Goal: Information Seeking & Learning: Find specific fact

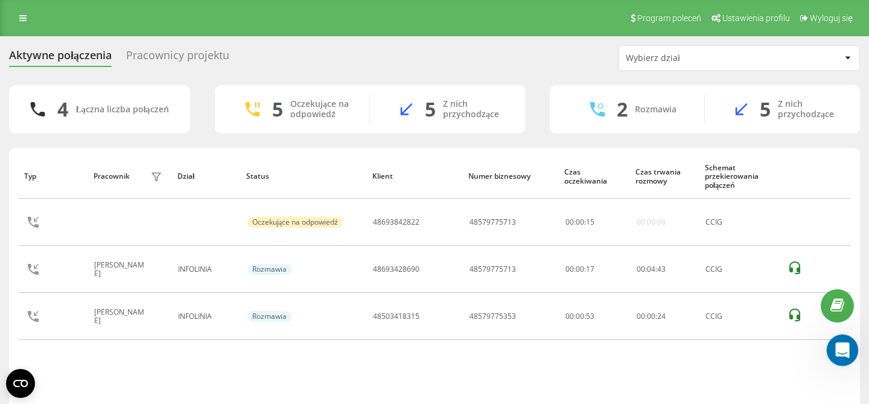
click at [841, 349] on icon "Otwórz komunikator Intercom" at bounding box center [841, 348] width 8 height 10
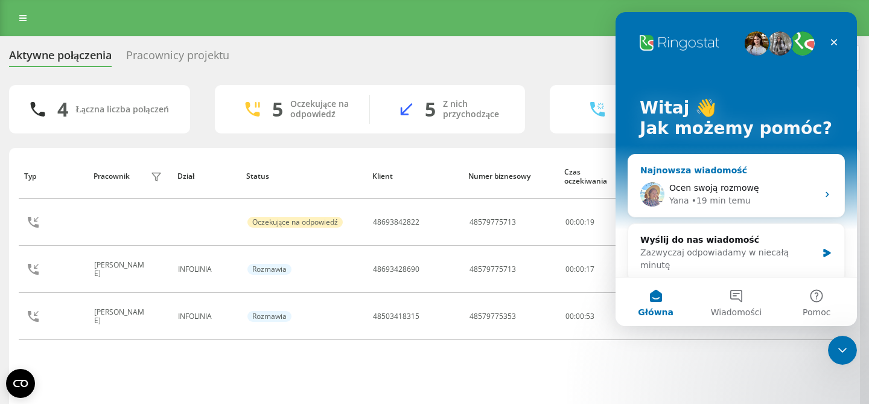
click at [764, 192] on div "Ocen swoją rozmowę" at bounding box center [743, 188] width 148 height 13
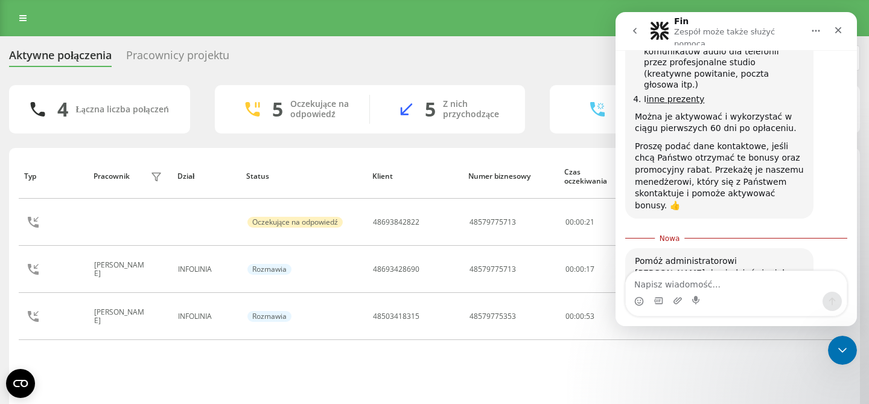
scroll to position [2194, 0]
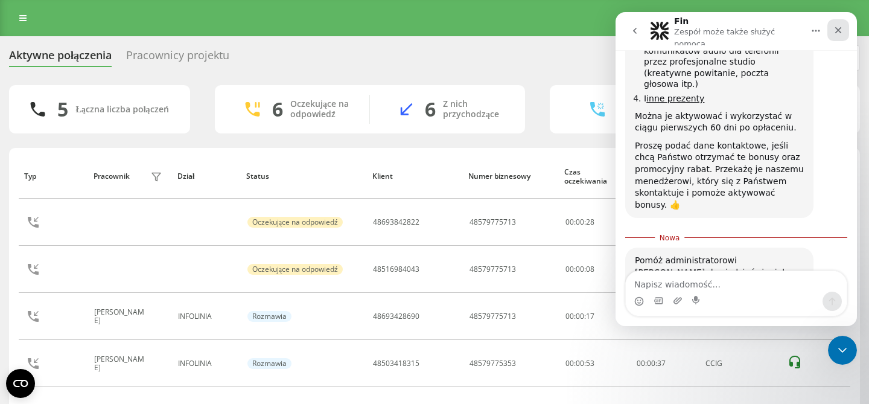
click at [844, 28] on div "Zamknij" at bounding box center [838, 30] width 22 height 22
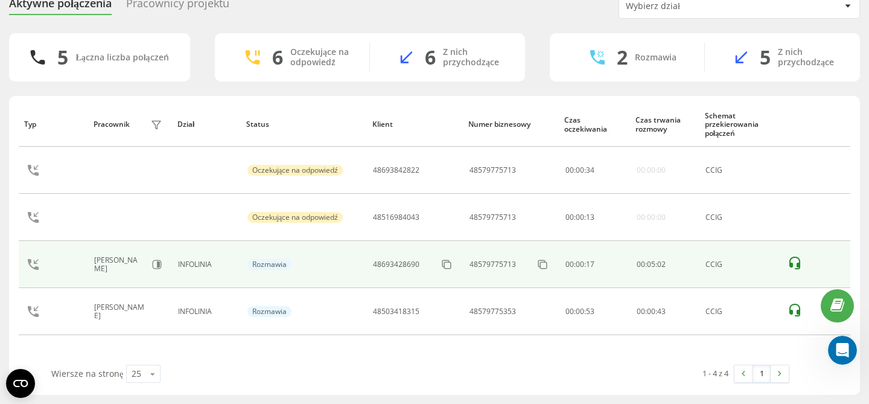
scroll to position [0, 0]
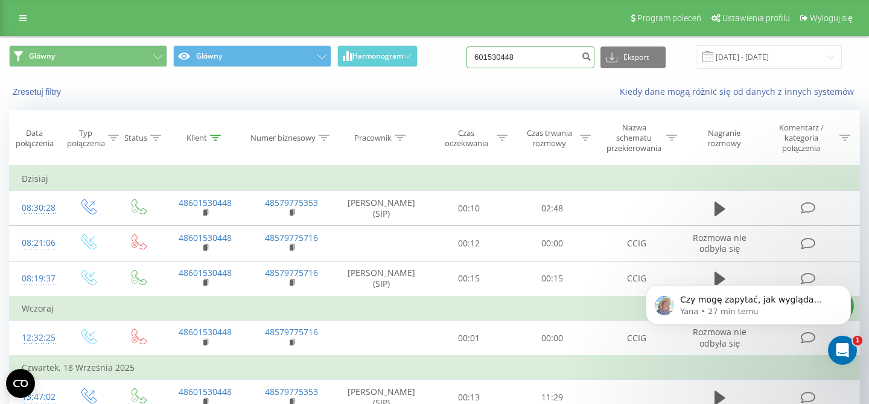
drag, startPoint x: 531, startPoint y: 58, endPoint x: 426, endPoint y: 58, distance: 104.4
click at [467, 58] on input "601530448" at bounding box center [531, 57] width 128 height 22
paste input "4027"
type input "4027"
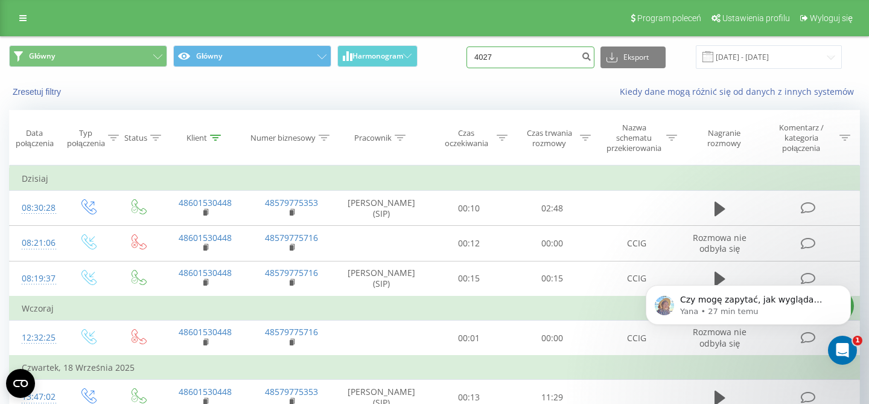
drag, startPoint x: 520, startPoint y: 55, endPoint x: 421, endPoint y: 49, distance: 99.7
click at [467, 54] on input "4027" at bounding box center [531, 57] width 128 height 22
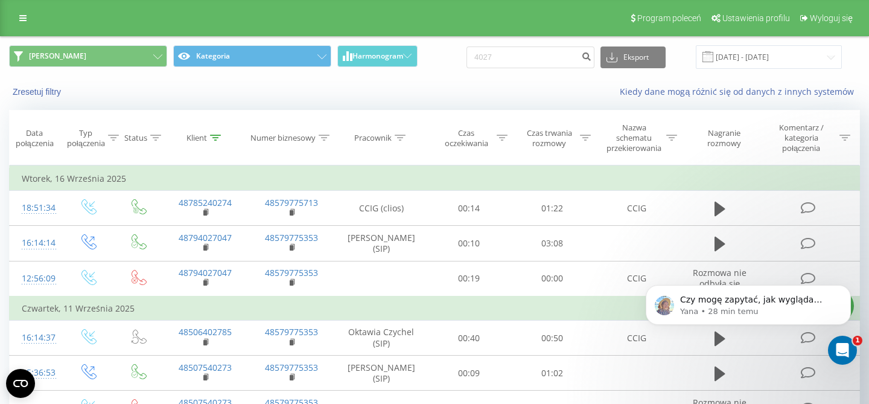
click at [552, 74] on div "JOANNA Kategoria Harmonogram 4027 Eksport .csv .xls .xlsx 22.06.2025 - 22.09.20…" at bounding box center [435, 57] width 868 height 40
drag, startPoint x: 535, startPoint y: 59, endPoint x: 407, endPoint y: 58, distance: 127.4
click at [467, 58] on input "4027" at bounding box center [531, 57] width 128 height 22
paste input "572525517"
type input "572525517"
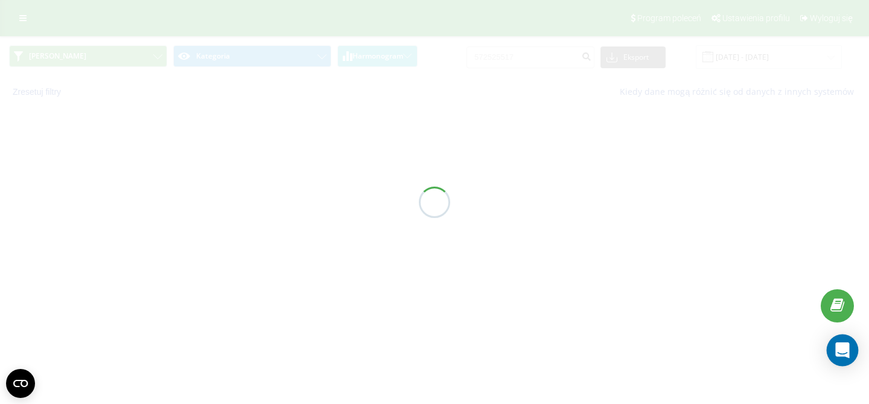
click at [847, 353] on icon "Open Intercom Messenger" at bounding box center [843, 350] width 16 height 16
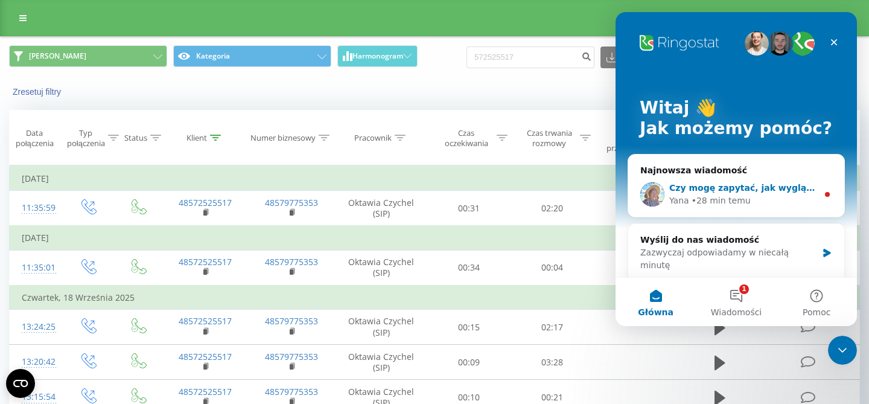
click at [721, 199] on div "• 28 min temu" at bounding box center [721, 200] width 59 height 13
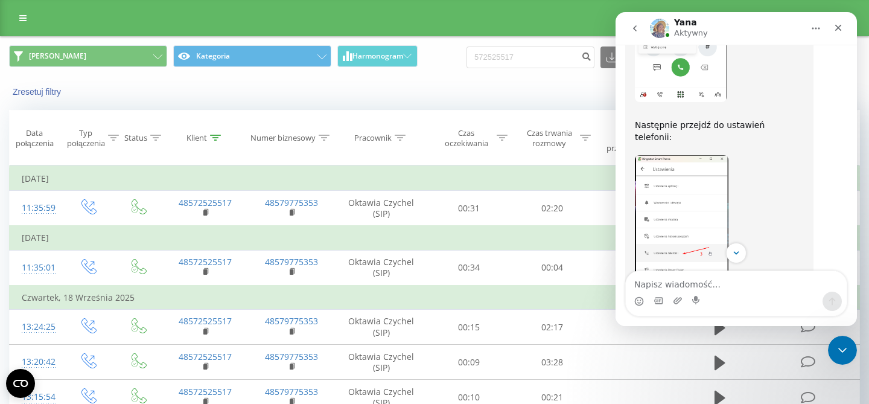
scroll to position [1235, 0]
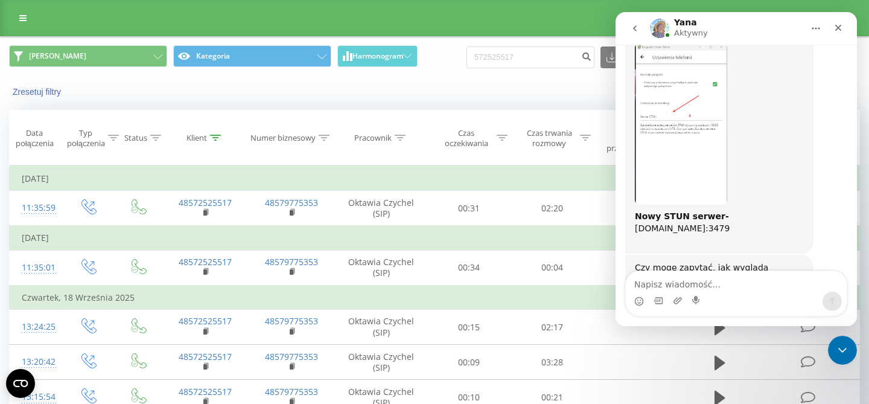
click at [713, 288] on textarea "Napisz wiadomość..." at bounding box center [736, 281] width 221 height 21
type textarea "tak wszystko wróciło do normy"
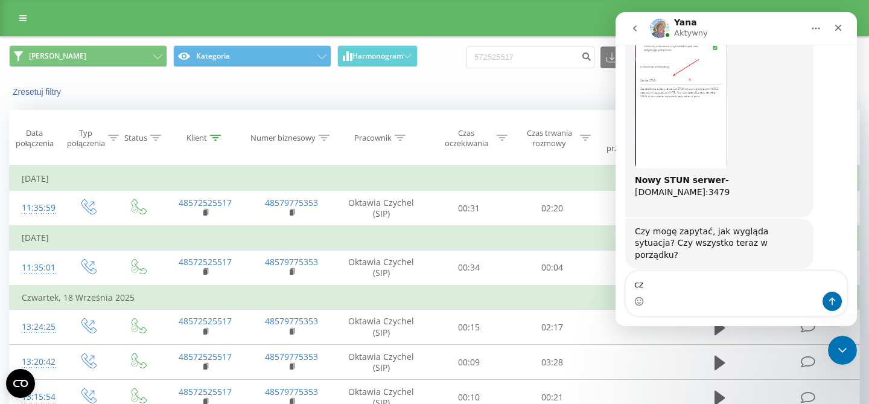
type textarea "c"
click at [555, 109] on div "JOANNA Kategoria Harmonogram 572525517 Eksport .csv .xls .xlsx 22.06.2025 - 22.…" at bounding box center [434, 259] width 851 height 445
click at [837, 24] on icon "Zamknij" at bounding box center [838, 28] width 10 height 10
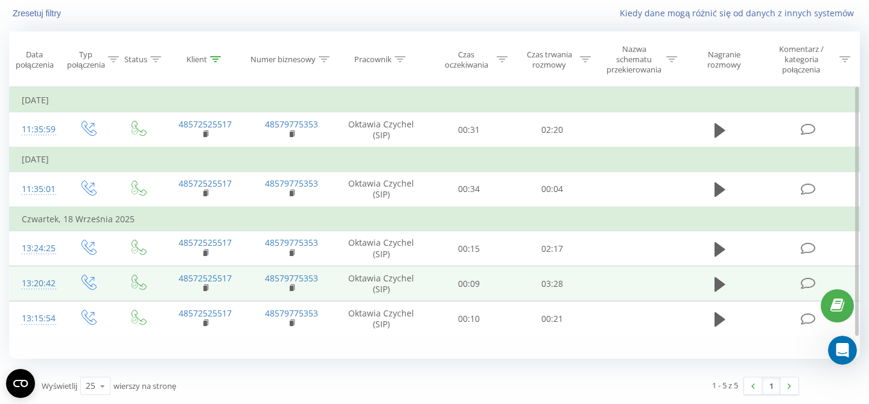
click at [715, 287] on span at bounding box center [720, 289] width 18 height 11
click at [718, 279] on icon at bounding box center [720, 284] width 11 height 14
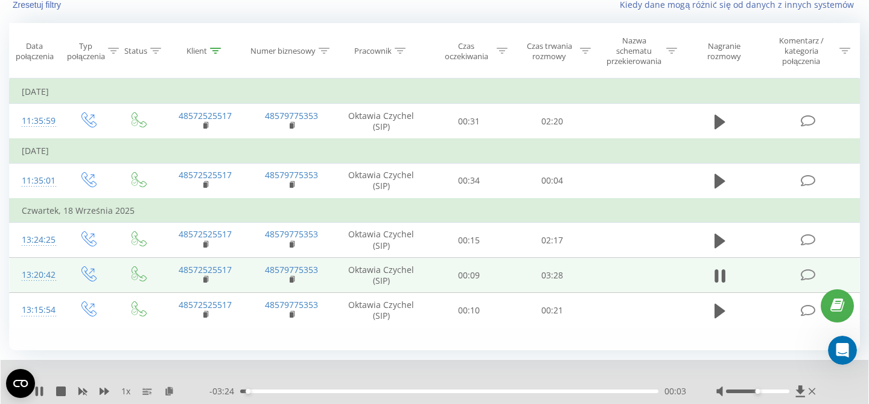
click at [589, 393] on div "00:03" at bounding box center [449, 391] width 418 height 4
click at [104, 390] on icon at bounding box center [105, 391] width 10 height 10
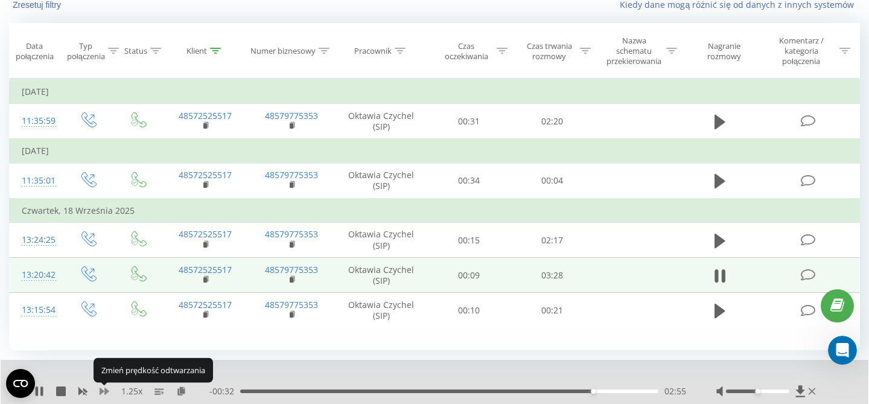
click at [104, 391] on icon at bounding box center [105, 391] width 10 height 10
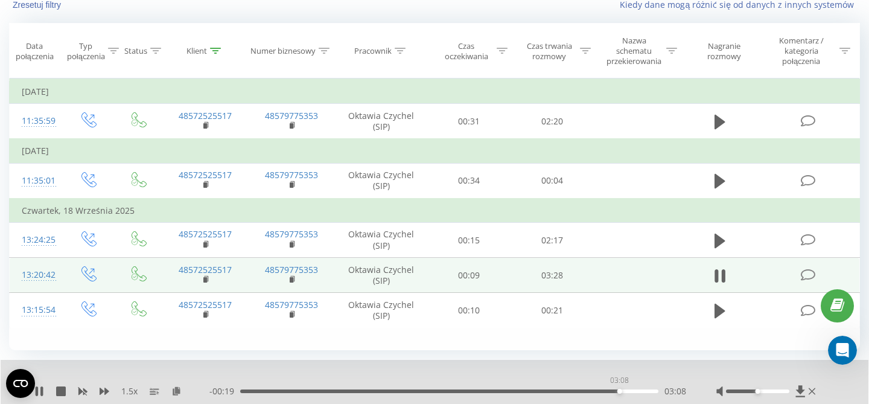
click at [619, 392] on div "03:08" at bounding box center [449, 391] width 418 height 4
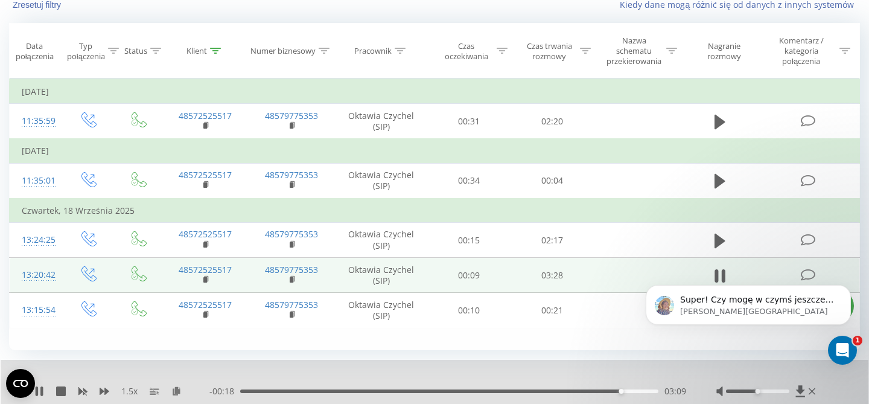
scroll to position [0, 0]
click at [640, 392] on div "03:10" at bounding box center [449, 391] width 418 height 4
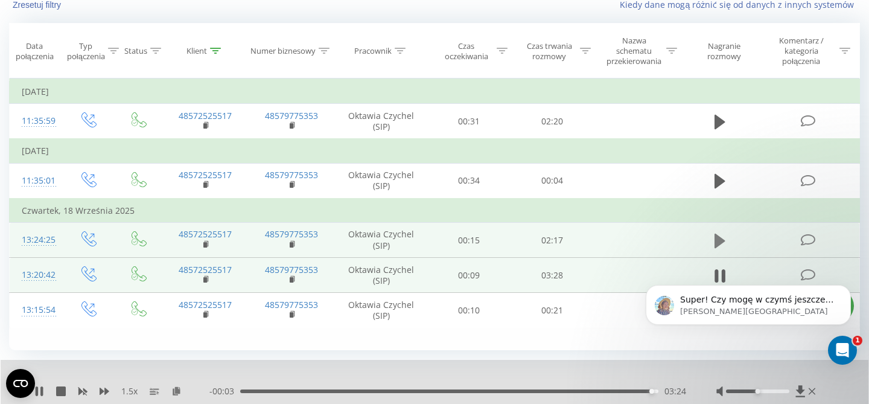
click at [718, 241] on icon at bounding box center [720, 240] width 11 height 14
click at [294, 392] on div "00:17" at bounding box center [449, 391] width 418 height 4
click at [343, 392] on div "00:33" at bounding box center [449, 391] width 418 height 4
click at [413, 392] on div "00:36" at bounding box center [449, 391] width 418 height 4
click at [470, 392] on div "01:02" at bounding box center [449, 391] width 418 height 4
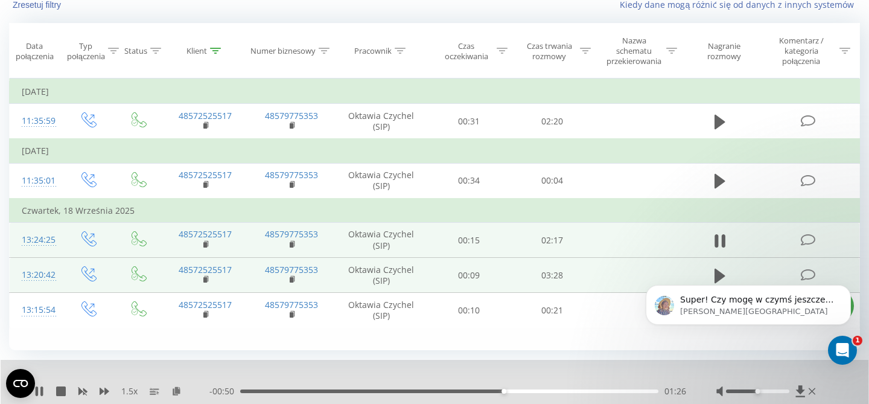
click at [537, 392] on div "01:26" at bounding box center [449, 391] width 418 height 4
click at [604, 395] on div "- 00:27 01:50 01:50" at bounding box center [447, 391] width 477 height 12
click at [605, 392] on div "01:51" at bounding box center [449, 391] width 418 height 4
click at [635, 392] on div "02:09" at bounding box center [449, 391] width 418 height 4
click at [649, 393] on div "02:12" at bounding box center [449, 391] width 418 height 4
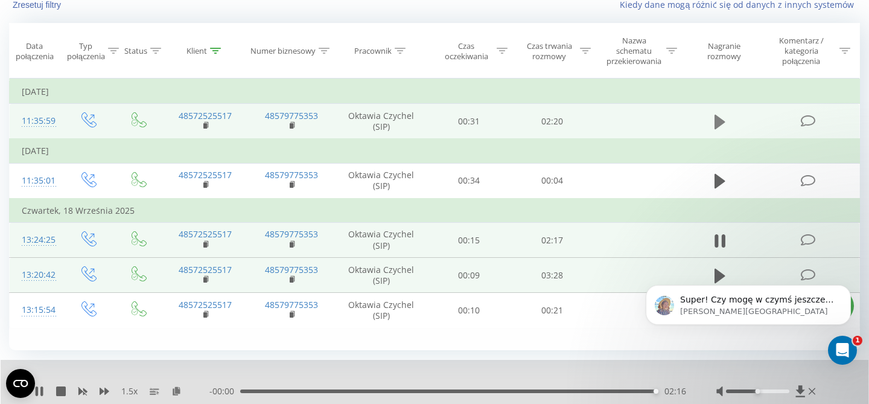
click at [720, 123] on icon at bounding box center [720, 122] width 11 height 14
click at [261, 393] on div "00:02" at bounding box center [449, 391] width 418 height 4
click at [292, 393] on div "00:08" at bounding box center [449, 391] width 418 height 4
click at [370, 393] on div "00:43" at bounding box center [449, 391] width 418 height 4
click at [457, 392] on div "01:05" at bounding box center [449, 391] width 418 height 4
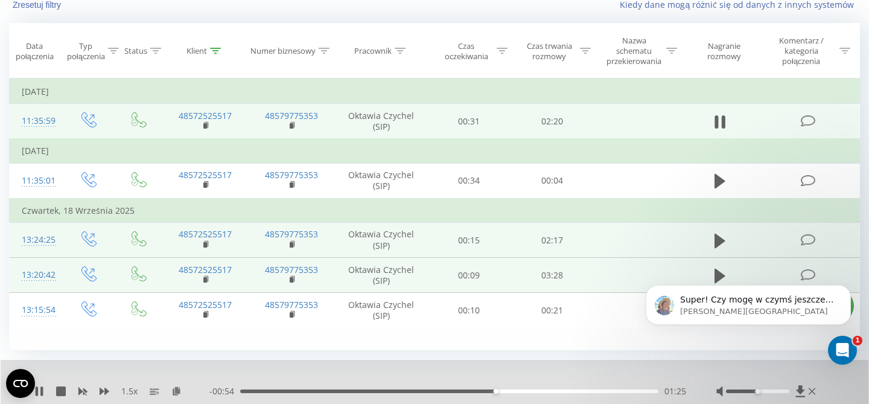
click at [512, 393] on div "01:25" at bounding box center [449, 391] width 418 height 4
click at [553, 393] on div "01:45" at bounding box center [449, 391] width 418 height 4
click at [571, 393] on div "01:51" at bounding box center [449, 391] width 418 height 4
click at [39, 389] on icon at bounding box center [39, 391] width 10 height 10
click at [781, 298] on p "Super! Czy mogę w czymś jeszcze pomóc?" at bounding box center [758, 300] width 156 height 12
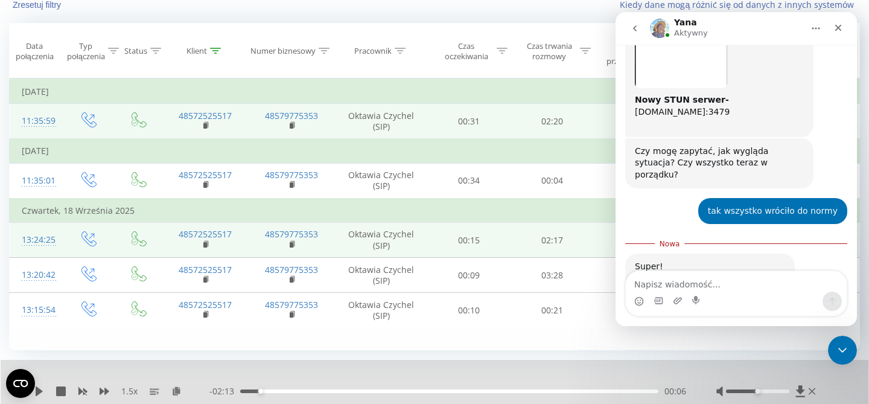
scroll to position [1350, 0]
type textarea "na chwilę obecną dziękuje"
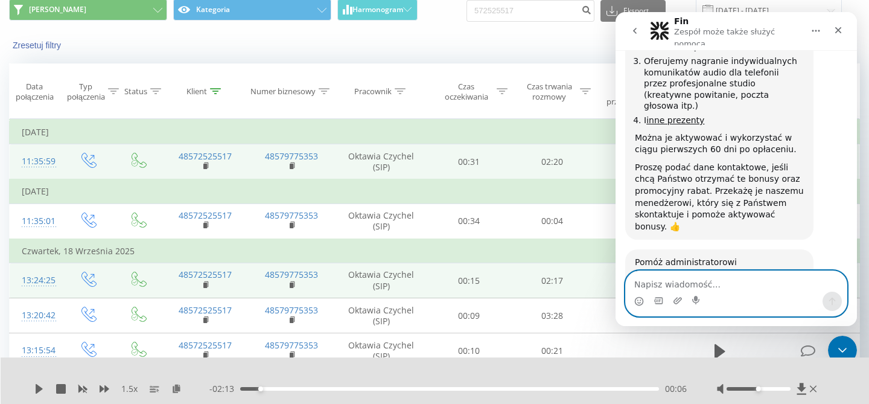
scroll to position [0, 0]
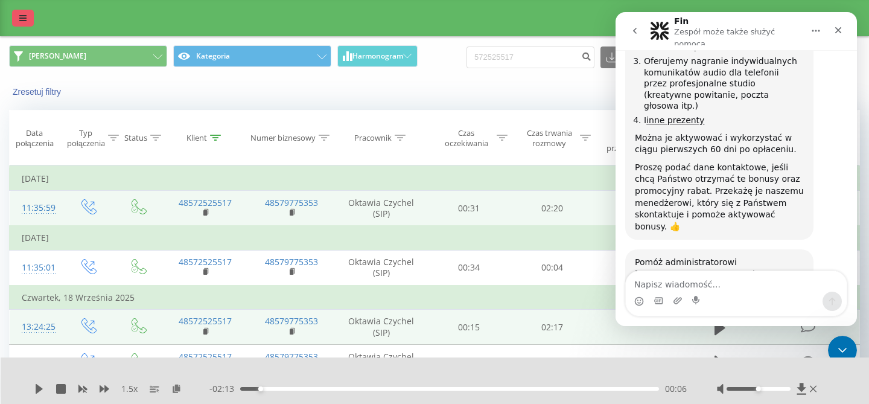
click at [16, 19] on link at bounding box center [23, 18] width 22 height 17
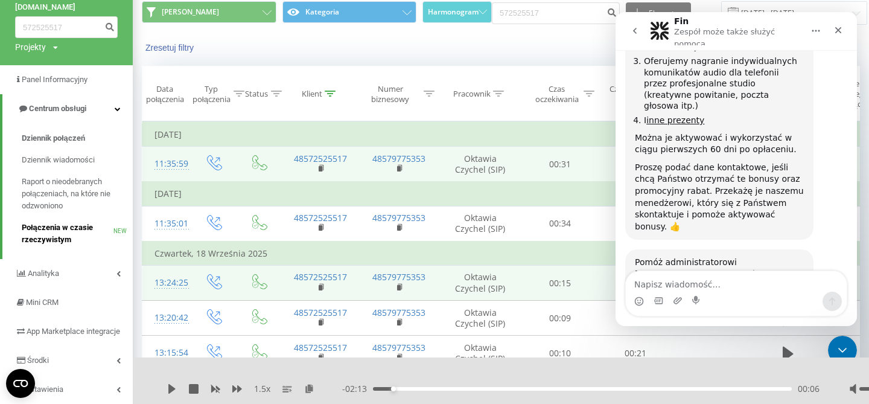
scroll to position [46, 0]
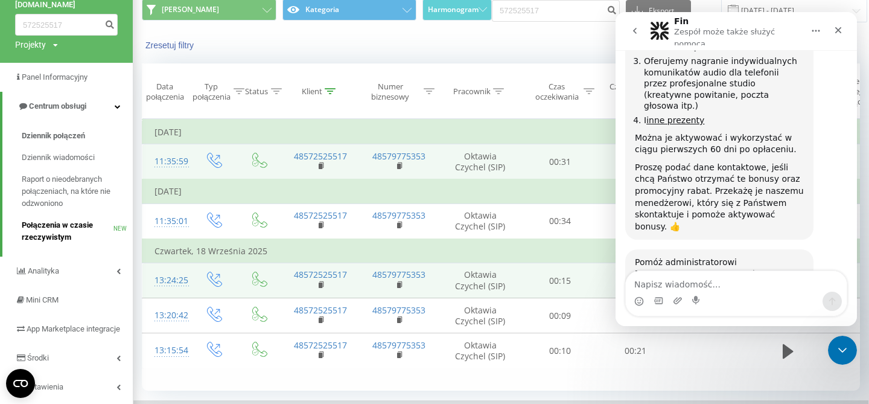
click at [48, 273] on span "Analityka" at bounding box center [43, 270] width 31 height 9
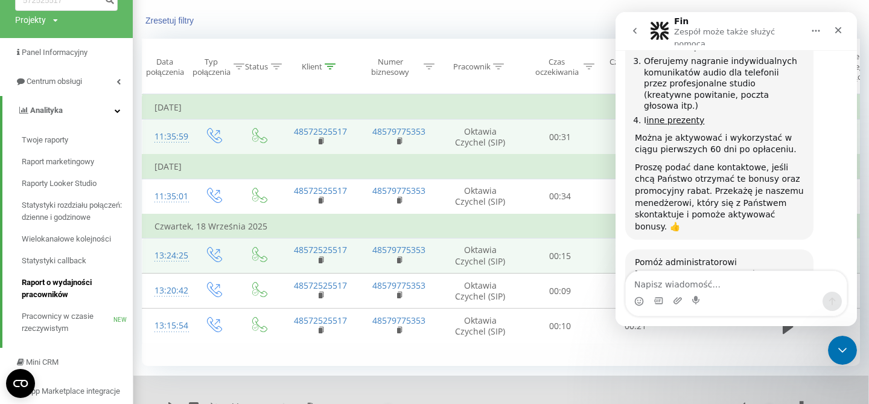
scroll to position [86, 0]
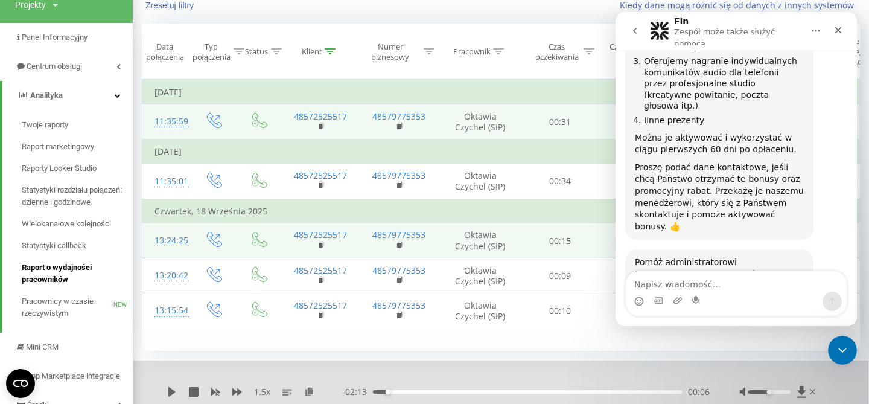
click at [57, 267] on span "Raport o wydajności pracowników" at bounding box center [74, 273] width 105 height 24
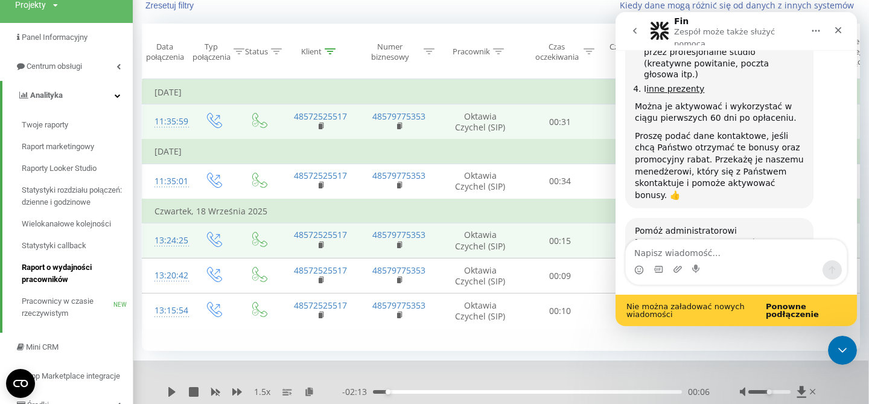
scroll to position [2206, 0]
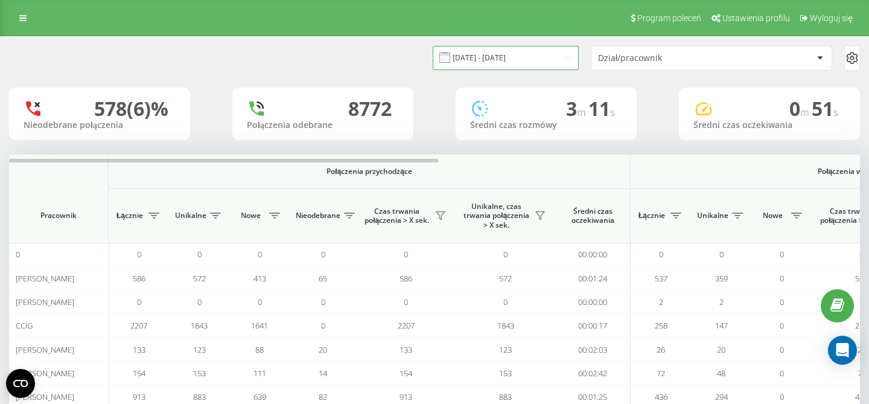
click at [521, 59] on input "[DATE] - [DATE]" at bounding box center [506, 58] width 146 height 24
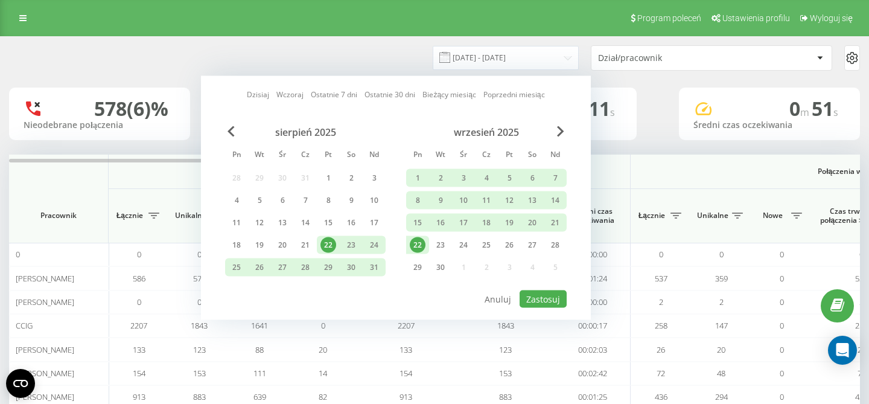
click at [417, 242] on div "22" at bounding box center [418, 245] width 16 height 16
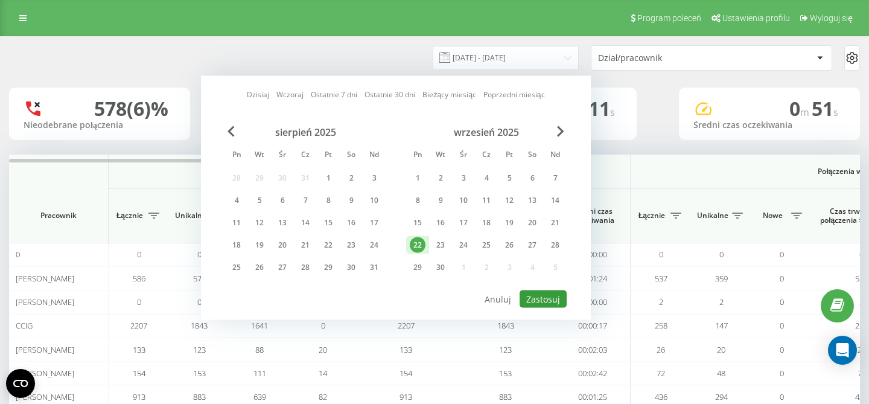
click at [536, 298] on button "Zastosuj" at bounding box center [543, 299] width 47 height 18
type input "22.09.2025 - 22.09.2025"
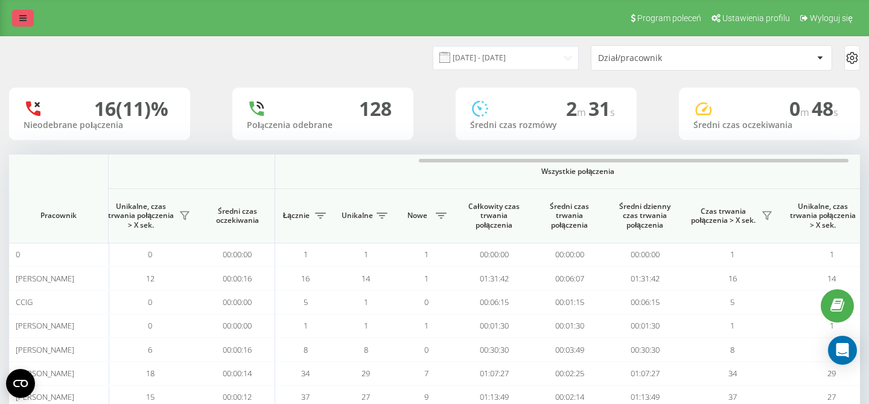
click at [25, 22] on icon at bounding box center [22, 18] width 7 height 8
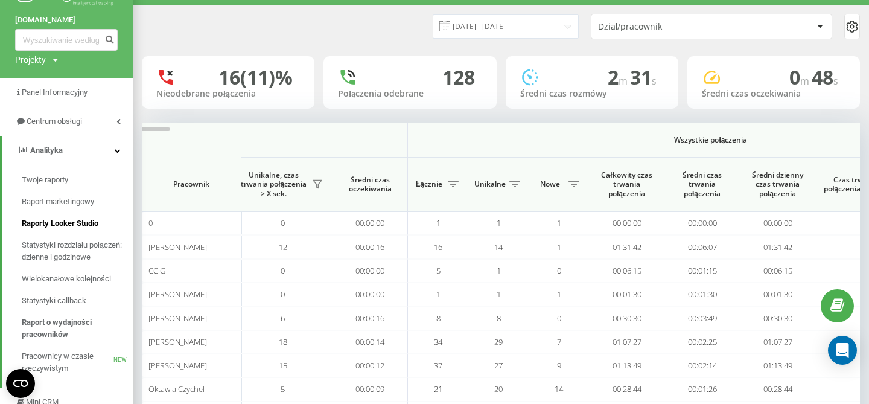
scroll to position [25, 0]
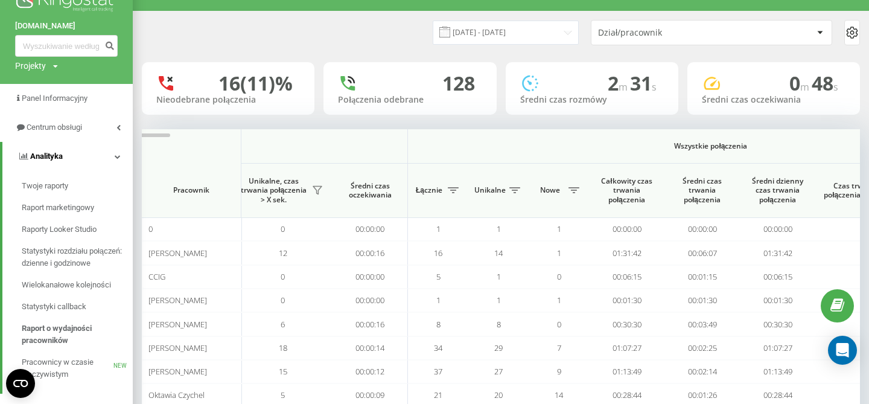
click at [115, 156] on link "Analityka" at bounding box center [67, 156] width 130 height 29
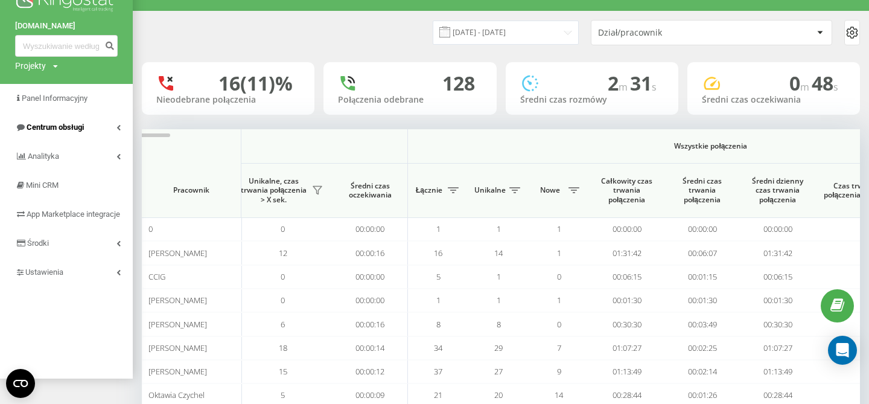
click at [114, 121] on link "Centrum obsługi" at bounding box center [66, 127] width 133 height 29
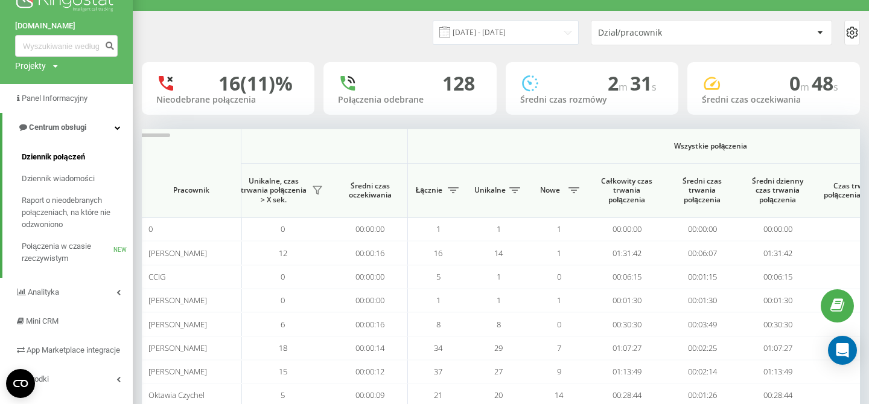
click at [66, 154] on span "Dziennik połączeń" at bounding box center [53, 157] width 63 height 12
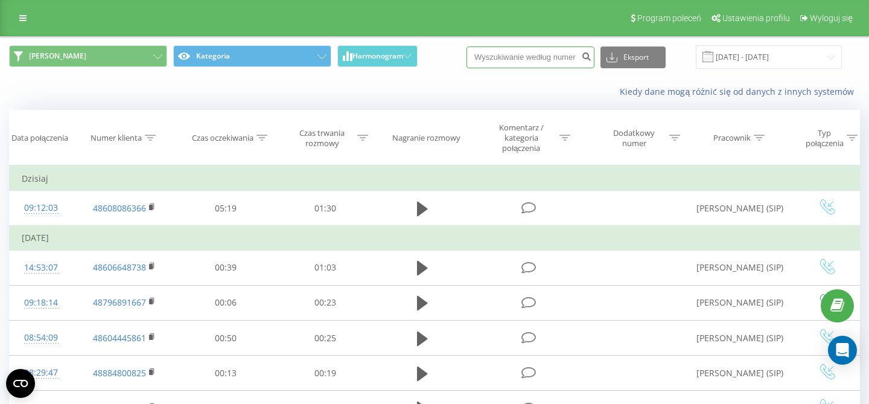
click at [526, 54] on input at bounding box center [531, 57] width 128 height 22
paste input "736650488"
type input "736650488"
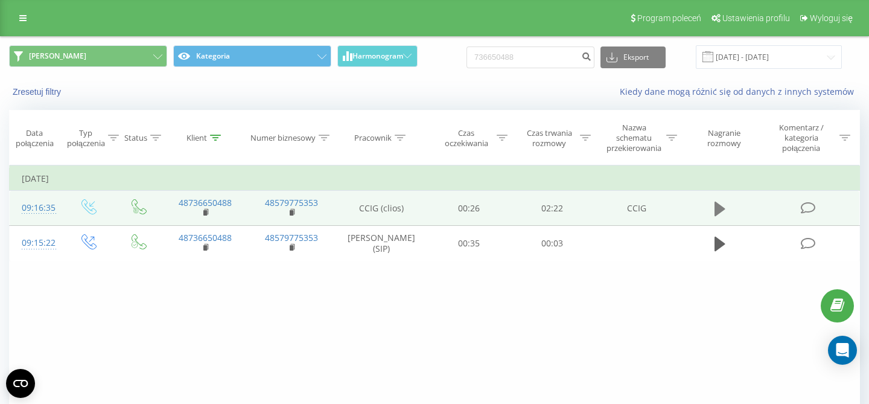
click at [713, 209] on button at bounding box center [720, 209] width 18 height 18
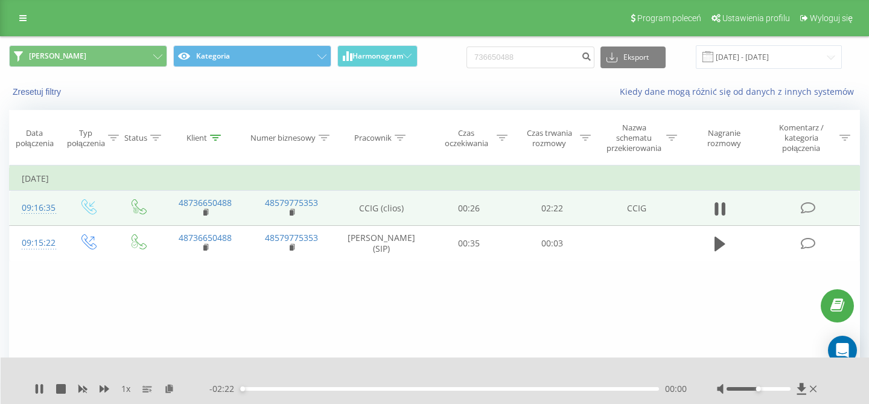
click at [267, 387] on div "- 02:22 00:00 00:00" at bounding box center [447, 389] width 477 height 12
click at [273, 389] on div "00:11" at bounding box center [449, 389] width 419 height 4
click at [438, 388] on div "01:07" at bounding box center [449, 389] width 419 height 4
click at [512, 389] on div "01:08" at bounding box center [449, 389] width 419 height 4
click at [631, 387] on div "01:33" at bounding box center [449, 389] width 419 height 4
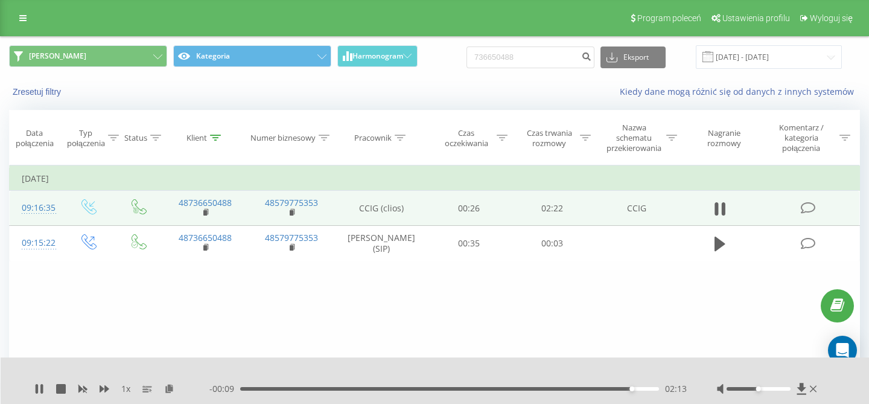
click at [652, 388] on div "02:13" at bounding box center [449, 389] width 419 height 4
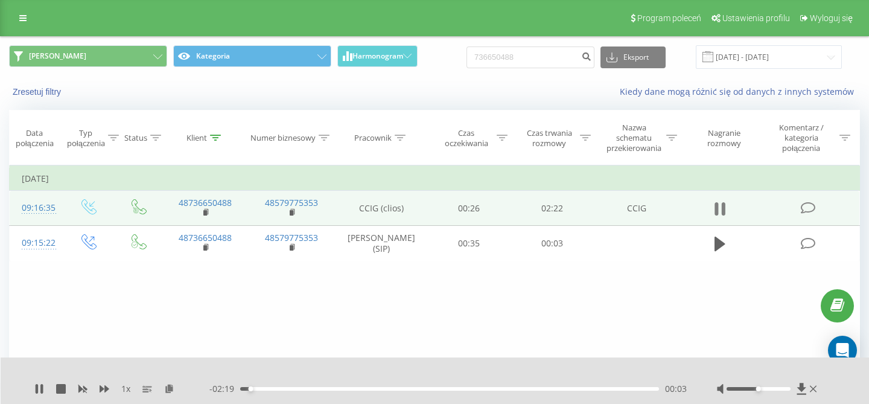
click at [721, 212] on icon at bounding box center [720, 208] width 11 height 17
drag, startPoint x: 537, startPoint y: 59, endPoint x: 418, endPoint y: 44, distance: 119.8
click at [467, 48] on input "736650488" at bounding box center [531, 57] width 128 height 22
paste input "96524103"
type input "796524103"
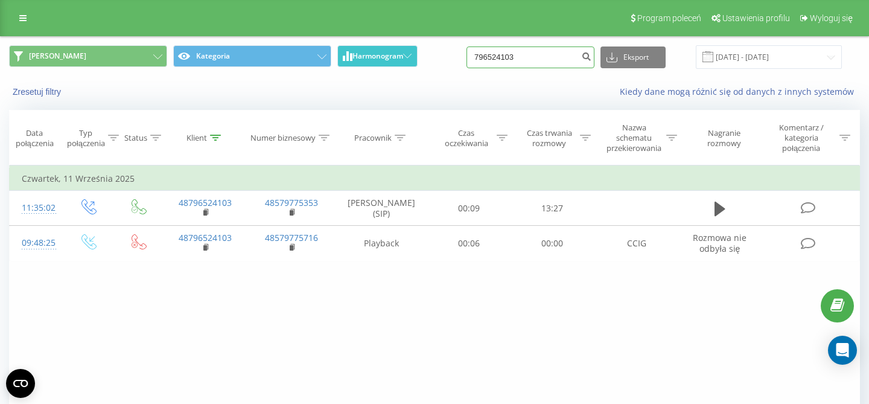
drag, startPoint x: 537, startPoint y: 59, endPoint x: 392, endPoint y: 60, distance: 145.5
click at [467, 60] on input "796524103" at bounding box center [531, 57] width 128 height 22
paste input "698282667"
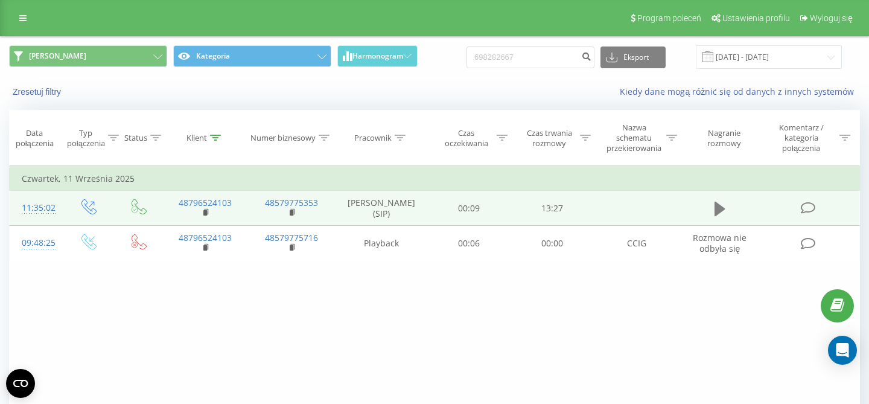
click at [717, 216] on icon at bounding box center [720, 209] width 11 height 14
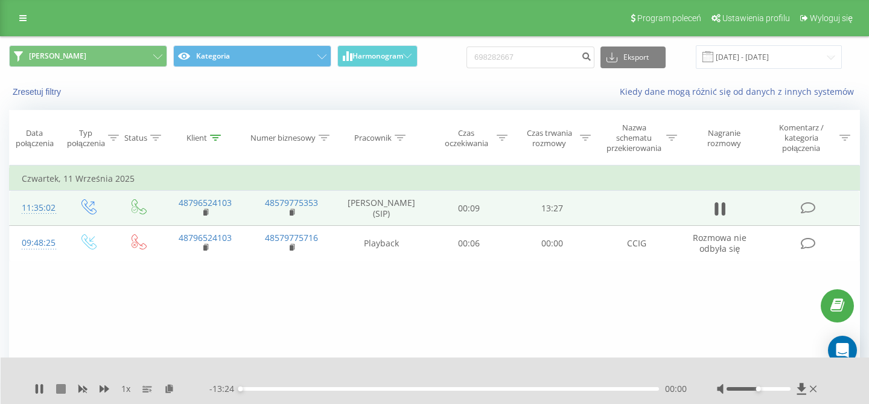
click at [63, 390] on icon at bounding box center [61, 389] width 10 height 10
click at [34, 390] on icon at bounding box center [39, 389] width 10 height 10
click at [770, 389] on div at bounding box center [758, 389] width 63 height 4
click at [778, 389] on div at bounding box center [758, 389] width 63 height 4
click at [257, 389] on div "00:33" at bounding box center [449, 389] width 419 height 4
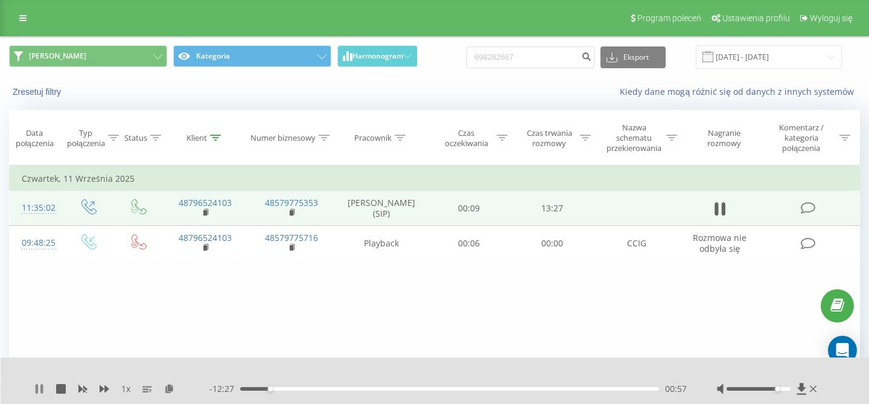
click at [39, 391] on icon at bounding box center [39, 389] width 10 height 10
click at [39, 391] on icon at bounding box center [39, 389] width 7 height 10
click at [36, 387] on icon at bounding box center [39, 389] width 10 height 10
click at [39, 386] on icon at bounding box center [39, 389] width 10 height 10
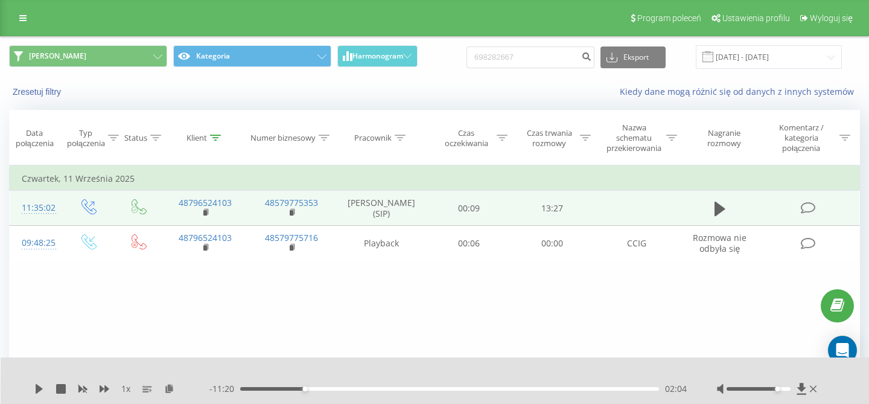
click at [39, 386] on icon at bounding box center [39, 389] width 10 height 10
click at [320, 389] on div "02:08" at bounding box center [449, 389] width 419 height 4
click at [336, 388] on div "03:04" at bounding box center [449, 389] width 419 height 4
click at [36, 385] on icon at bounding box center [37, 389] width 2 height 10
click at [36, 385] on icon at bounding box center [39, 389] width 7 height 10
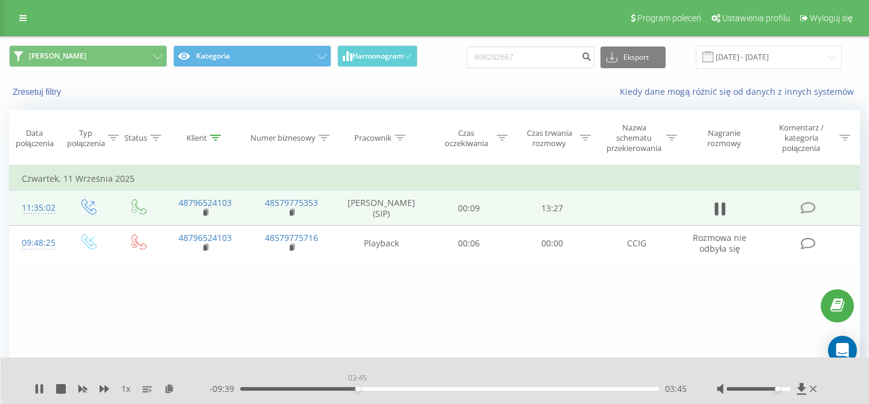
click at [357, 389] on div "03:45" at bounding box center [449, 389] width 419 height 4
click at [377, 388] on div "04:23" at bounding box center [449, 389] width 419 height 4
click at [398, 389] on div "04:23" at bounding box center [449, 389] width 419 height 4
click at [425, 388] on div "05:03" at bounding box center [449, 389] width 419 height 4
click at [464, 392] on div "- 13:24 00:00 00:00" at bounding box center [447, 389] width 477 height 12
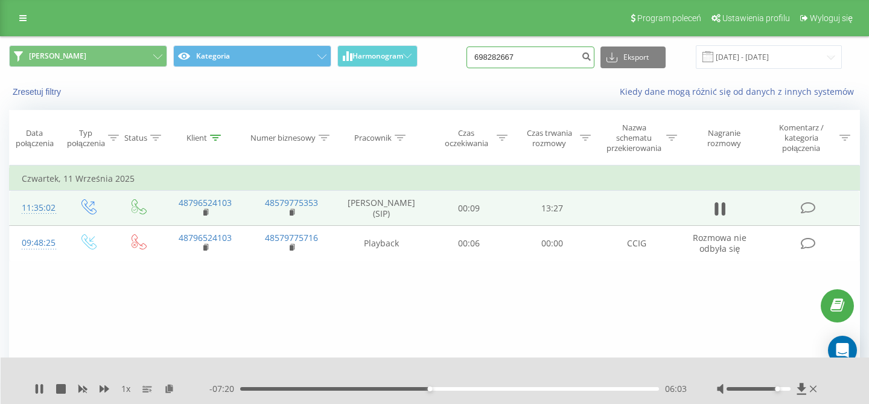
drag, startPoint x: 539, startPoint y: 57, endPoint x: 445, endPoint y: 58, distance: 94.2
click at [467, 57] on input "698282667" at bounding box center [531, 57] width 128 height 22
paste input "703"
type input "698282703"
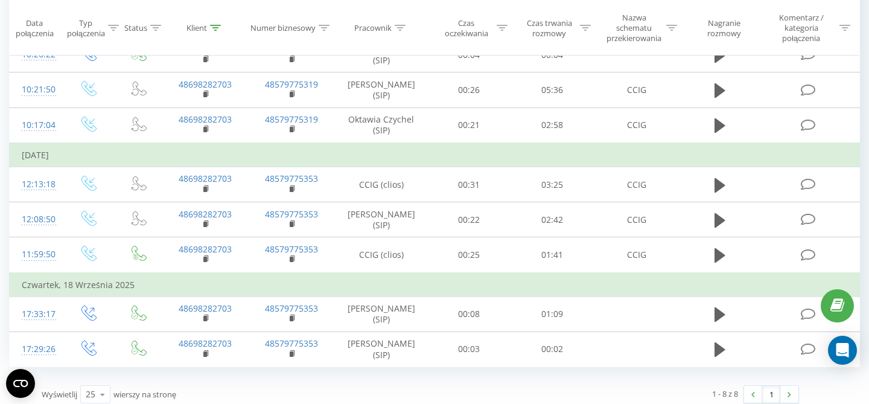
scroll to position [182, 0]
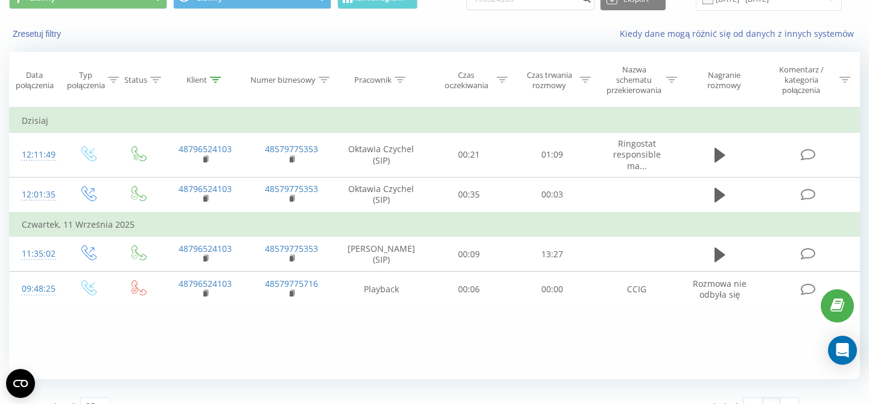
scroll to position [62, 0]
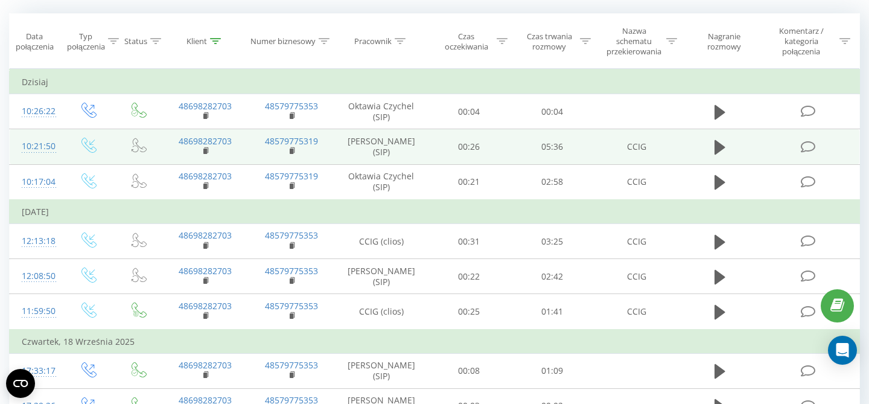
scroll to position [182, 0]
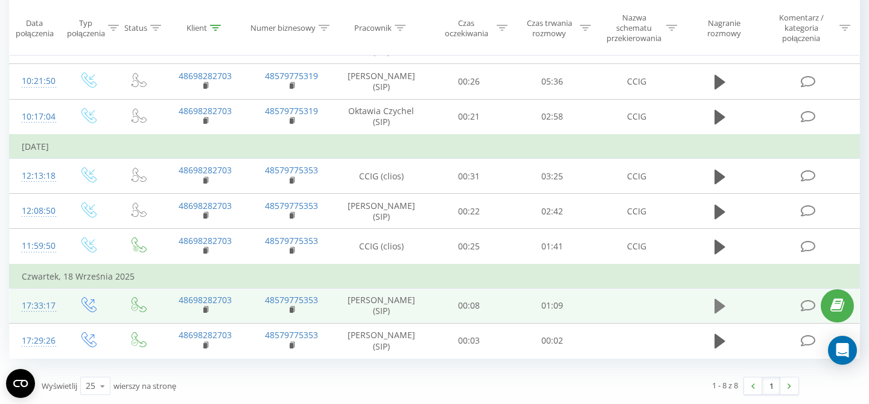
click at [719, 304] on icon at bounding box center [720, 306] width 11 height 14
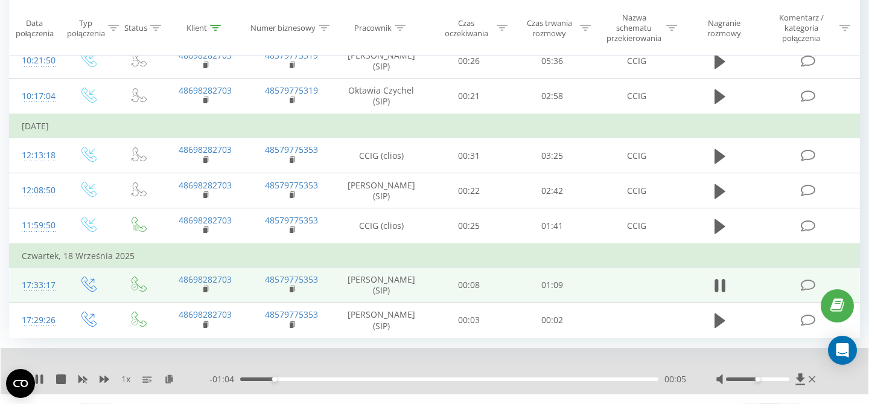
click at [774, 381] on div at bounding box center [757, 379] width 63 height 4
click at [344, 381] on div "00:12" at bounding box center [449, 379] width 418 height 4
click at [389, 381] on div "00:24" at bounding box center [449, 379] width 418 height 4
click at [429, 381] on div "00:26" at bounding box center [449, 379] width 418 height 4
click at [465, 381] on div "00:37" at bounding box center [449, 379] width 418 height 4
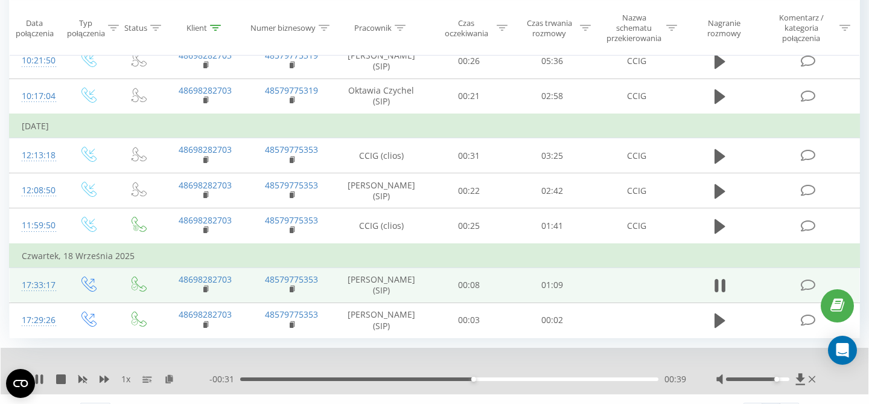
click at [508, 385] on div "- 00:31 00:39 00:39" at bounding box center [447, 379] width 477 height 12
click at [516, 381] on div "00:46" at bounding box center [449, 379] width 418 height 4
click at [556, 381] on div "00:53" at bounding box center [449, 379] width 418 height 4
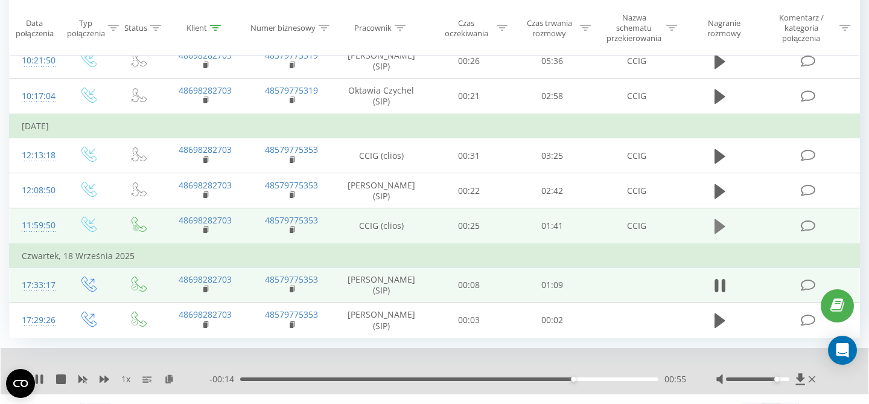
click at [717, 234] on icon at bounding box center [720, 226] width 11 height 14
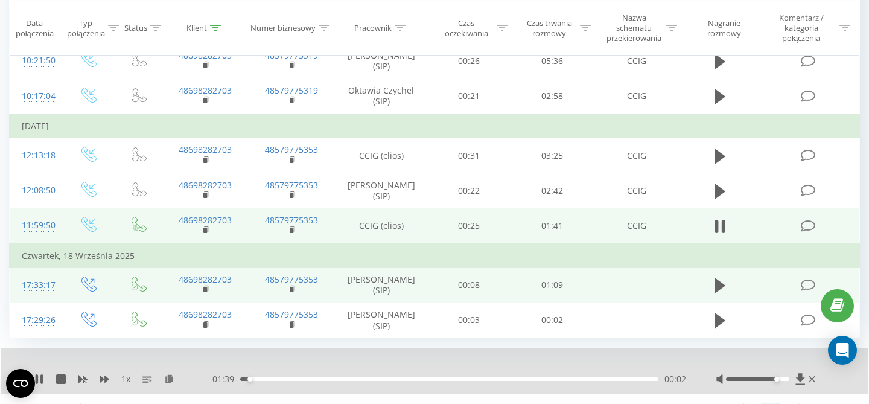
click at [269, 381] on div "00:02" at bounding box center [449, 379] width 418 height 4
click at [300, 381] on div "00:14" at bounding box center [449, 379] width 418 height 4
click at [339, 381] on div "00:15" at bounding box center [449, 379] width 418 height 4
click at [381, 381] on div "00:25" at bounding box center [449, 379] width 418 height 4
click at [450, 381] on div "00:35" at bounding box center [449, 379] width 418 height 4
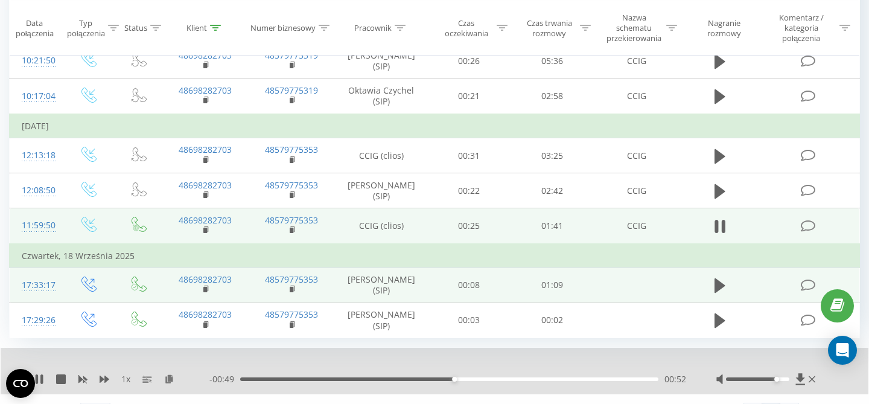
click at [505, 381] on div "00:52" at bounding box center [449, 379] width 418 height 4
click at [567, 381] on div "01:05" at bounding box center [449, 379] width 418 height 4
click at [631, 381] on div "01:35" at bounding box center [449, 379] width 418 height 4
click at [656, 381] on div "01:41" at bounding box center [449, 379] width 418 height 4
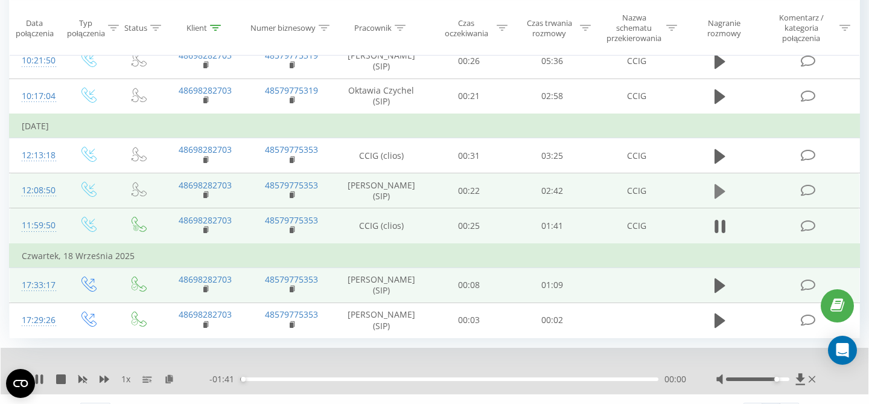
click at [712, 200] on button at bounding box center [720, 191] width 18 height 18
click at [288, 381] on div "00:18" at bounding box center [449, 379] width 418 height 4
click at [334, 381] on div "00:36" at bounding box center [449, 379] width 418 height 4
click at [364, 381] on div "00:37" at bounding box center [449, 379] width 418 height 4
click at [397, 381] on div "01:01" at bounding box center [449, 379] width 418 height 4
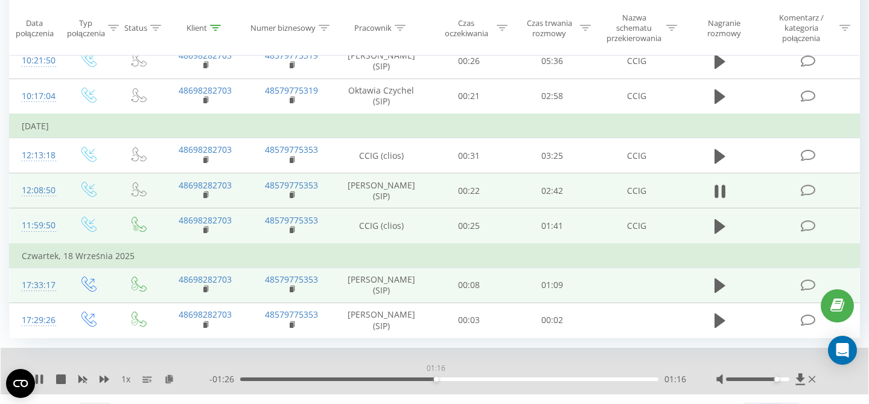
click at [436, 381] on div "01:16" at bounding box center [449, 379] width 418 height 4
click at [466, 381] on div "01:28" at bounding box center [449, 379] width 418 height 4
click at [506, 381] on div "01:28" at bounding box center [449, 379] width 418 height 4
click at [550, 381] on div "02:01" at bounding box center [449, 379] width 418 height 4
click at [586, 381] on div "02:14" at bounding box center [449, 379] width 418 height 4
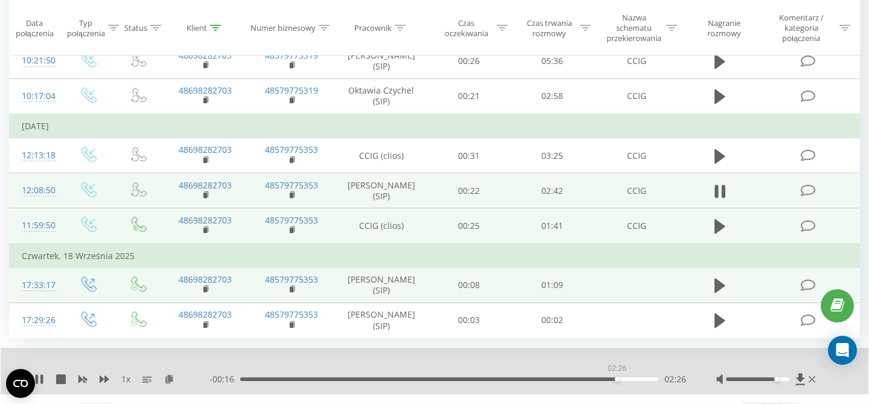
click at [617, 381] on div "02:26" at bounding box center [449, 379] width 418 height 4
click at [643, 381] on div "02:27" at bounding box center [449, 379] width 418 height 4
click at [656, 381] on div "02:42" at bounding box center [449, 379] width 418 height 4
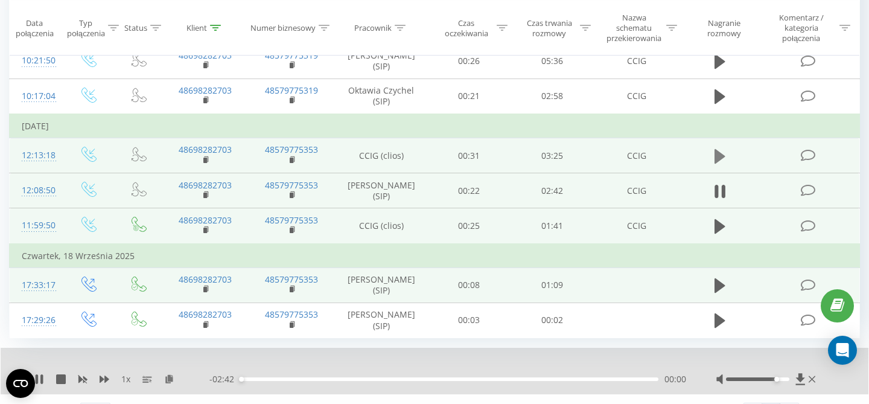
click at [716, 162] on icon at bounding box center [720, 155] width 11 height 14
click at [263, 381] on div "00:02" at bounding box center [449, 379] width 418 height 4
click at [340, 381] on div "00:49" at bounding box center [449, 379] width 418 height 4
click at [360, 381] on div "00:53" at bounding box center [449, 379] width 418 height 4
click at [435, 381] on div "01:30" at bounding box center [449, 379] width 418 height 4
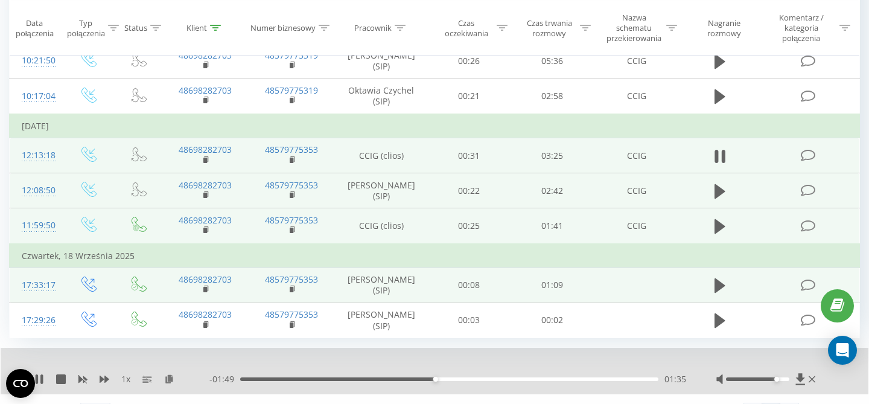
click at [452, 381] on div "01:35" at bounding box center [449, 379] width 418 height 4
click at [500, 381] on div "02:07" at bounding box center [449, 379] width 418 height 4
click at [517, 381] on div "02:08" at bounding box center [449, 379] width 418 height 4
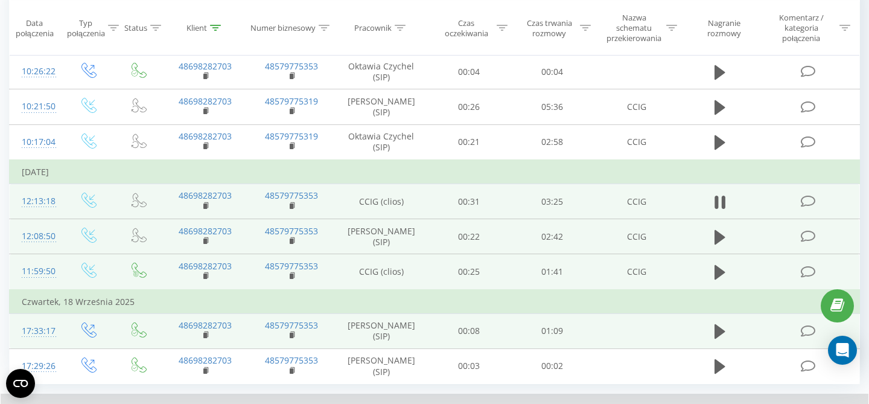
scroll to position [129, 0]
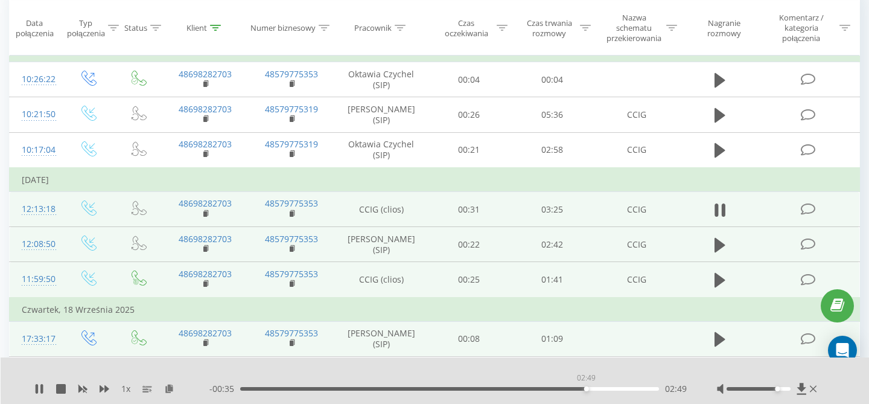
click at [586, 389] on div "02:49" at bounding box center [449, 389] width 419 height 4
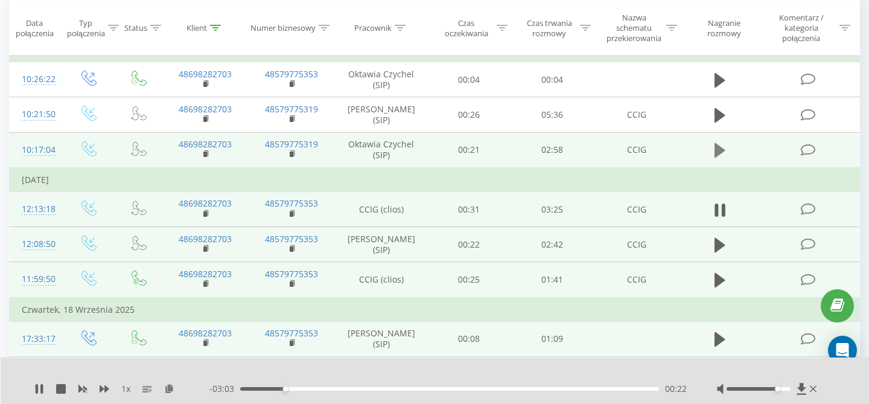
click at [716, 158] on icon at bounding box center [720, 150] width 11 height 14
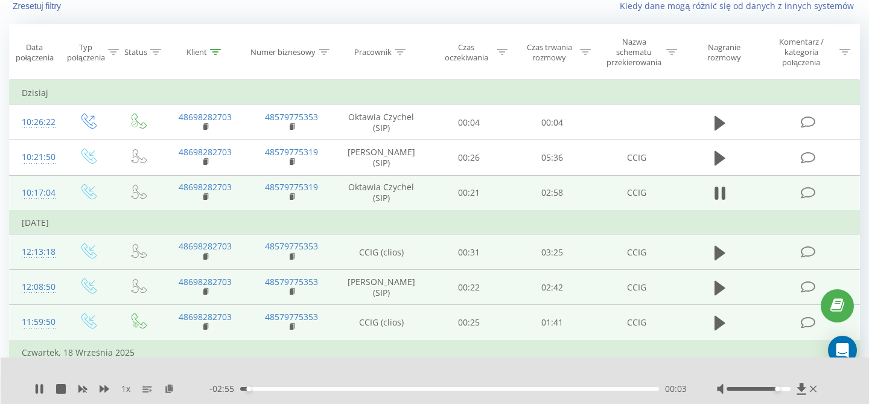
scroll to position [83, 0]
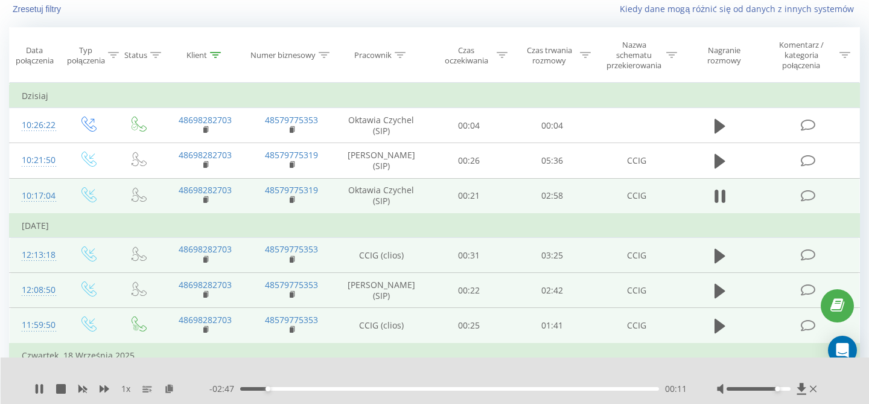
click at [304, 389] on div "00:11" at bounding box center [449, 389] width 419 height 4
click at [348, 390] on div "- 02:31 00:27 00:27" at bounding box center [447, 389] width 477 height 12
click at [348, 388] on div "00:28" at bounding box center [449, 389] width 419 height 4
click at [406, 389] on div "00:46" at bounding box center [449, 389] width 419 height 4
click at [453, 387] on div "01:11" at bounding box center [449, 389] width 419 height 4
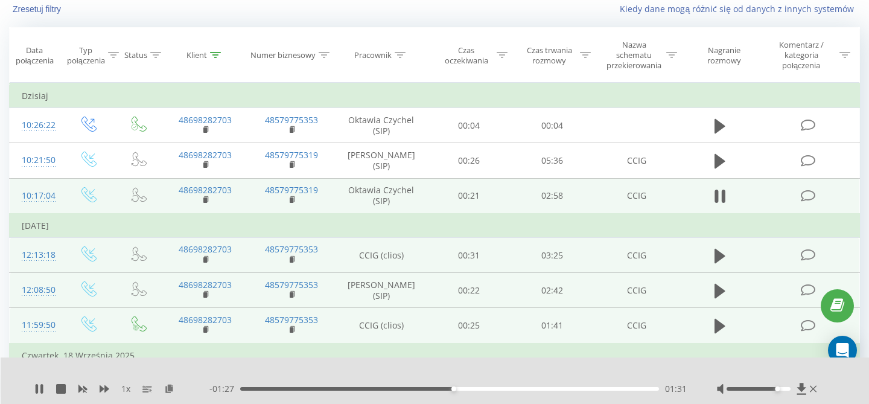
click at [485, 389] on div "01:31" at bounding box center [449, 389] width 419 height 4
click at [515, 389] on div "01:44" at bounding box center [449, 389] width 419 height 4
click at [537, 387] on div "01:57" at bounding box center [449, 389] width 419 height 4
click at [570, 390] on div "02:20" at bounding box center [449, 389] width 419 height 4
click at [601, 389] on div "02:21" at bounding box center [449, 389] width 419 height 4
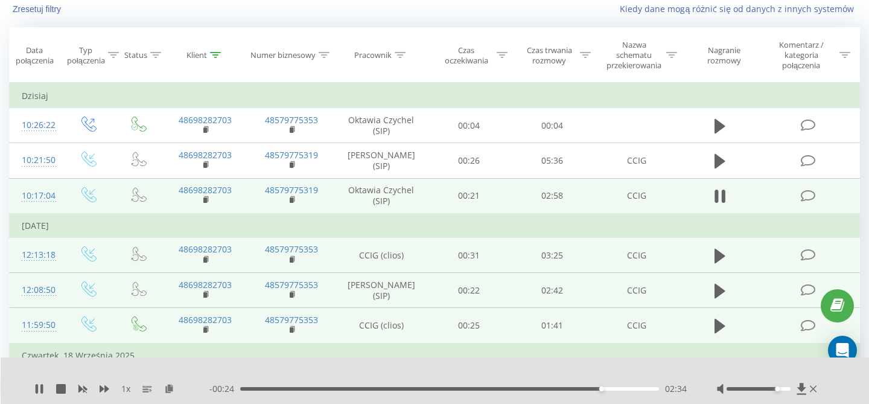
click at [629, 389] on div "02:34" at bounding box center [449, 389] width 419 height 4
click at [648, 389] on div "02:54" at bounding box center [449, 389] width 419 height 4
click at [660, 389] on div "- 00:04 02:54 02:54" at bounding box center [447, 389] width 477 height 12
click at [660, 389] on div "- 00:03 02:55 02:55" at bounding box center [447, 389] width 477 height 12
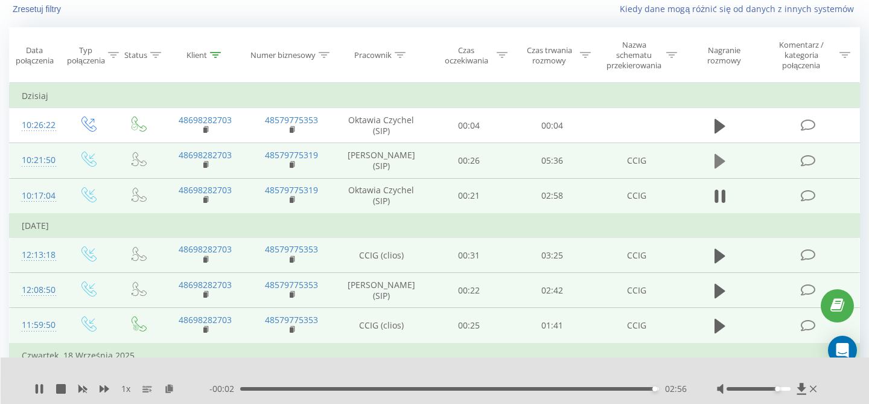
click at [719, 164] on icon at bounding box center [720, 161] width 11 height 14
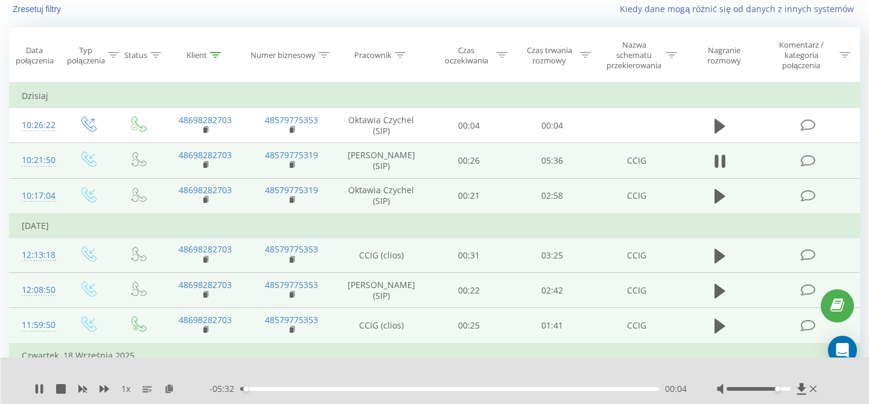
click at [264, 387] on div "00:04" at bounding box center [449, 389] width 419 height 4
click at [300, 388] on div "00:20" at bounding box center [449, 389] width 419 height 4
click at [336, 388] on div "00:49" at bounding box center [449, 389] width 419 height 4
click at [368, 390] on div "01:17" at bounding box center [449, 389] width 419 height 4
click at [395, 388] on div "01:44" at bounding box center [449, 389] width 419 height 4
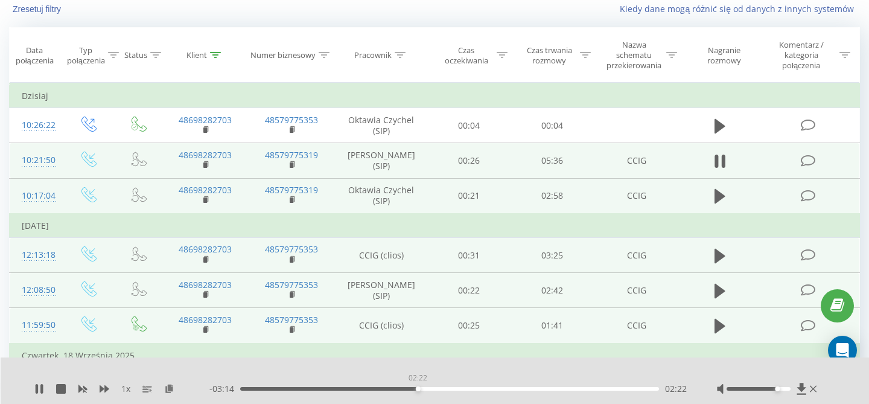
click at [418, 389] on div "02:22" at bounding box center [449, 389] width 419 height 4
click at [438, 390] on div "02:23" at bounding box center [449, 389] width 419 height 4
click at [465, 389] on div "02:39" at bounding box center [449, 389] width 419 height 4
click at [492, 387] on div "03:23" at bounding box center [449, 389] width 419 height 4
click at [514, 389] on div "03:40" at bounding box center [449, 389] width 419 height 4
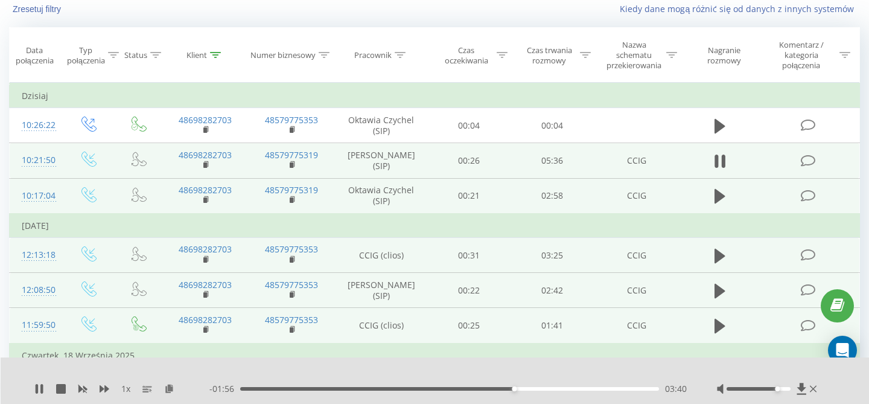
click at [543, 387] on div "03:40" at bounding box center [449, 389] width 419 height 4
click at [578, 389] on div "04:04" at bounding box center [449, 389] width 419 height 4
click at [612, 391] on div "- 01:05 04:32 04:32" at bounding box center [447, 389] width 477 height 12
click at [38, 389] on icon at bounding box center [37, 389] width 2 height 10
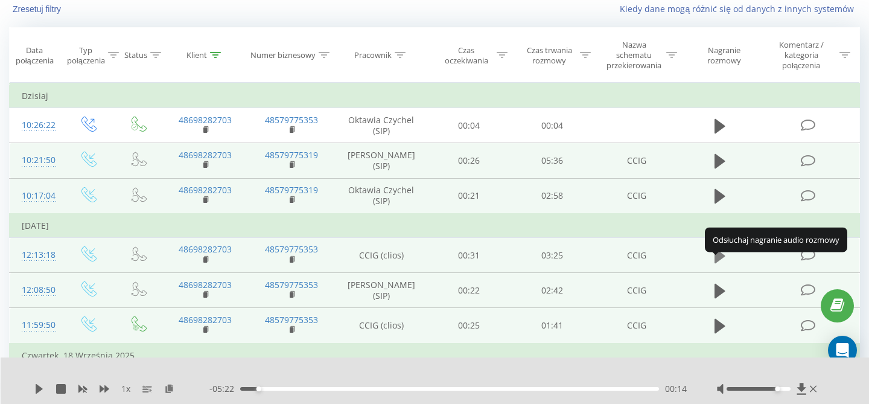
click at [721, 263] on icon at bounding box center [720, 255] width 11 height 14
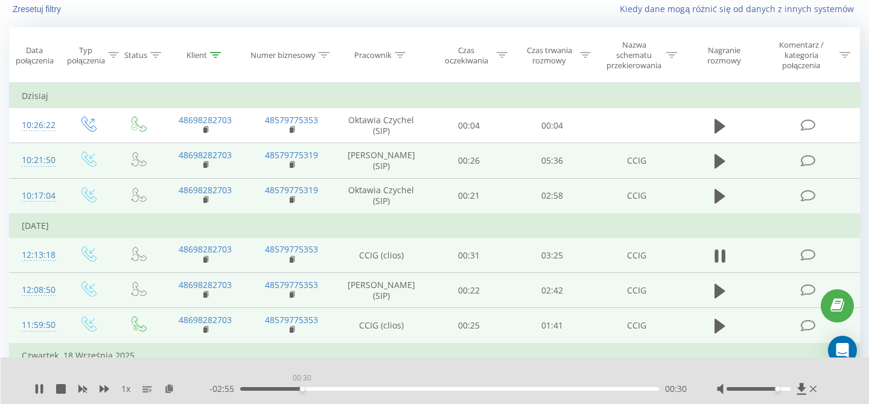
click at [302, 388] on div "00:30" at bounding box center [449, 389] width 419 height 4
click at [319, 387] on div "00:38" at bounding box center [449, 389] width 419 height 4
click at [353, 387] on div "00:39" at bounding box center [449, 389] width 419 height 4
click at [380, 389] on div "00:57" at bounding box center [449, 389] width 419 height 4
click at [410, 389] on div "01:23" at bounding box center [449, 389] width 419 height 4
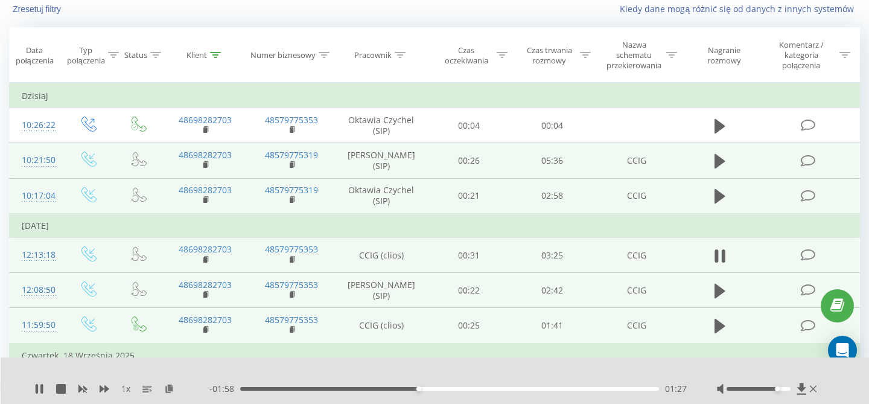
click at [402, 387] on div "01:27" at bounding box center [449, 389] width 419 height 4
click at [388, 389] on div "01:12" at bounding box center [449, 389] width 419 height 4
click at [31, 396] on div "1 x - 03:21 00:04 00:04" at bounding box center [435, 380] width 869 height 46
click at [41, 384] on icon at bounding box center [41, 389] width 2 height 10
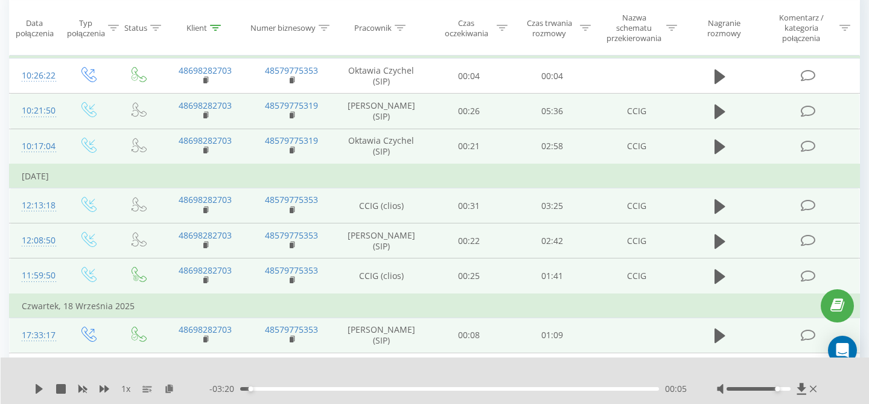
scroll to position [139, 0]
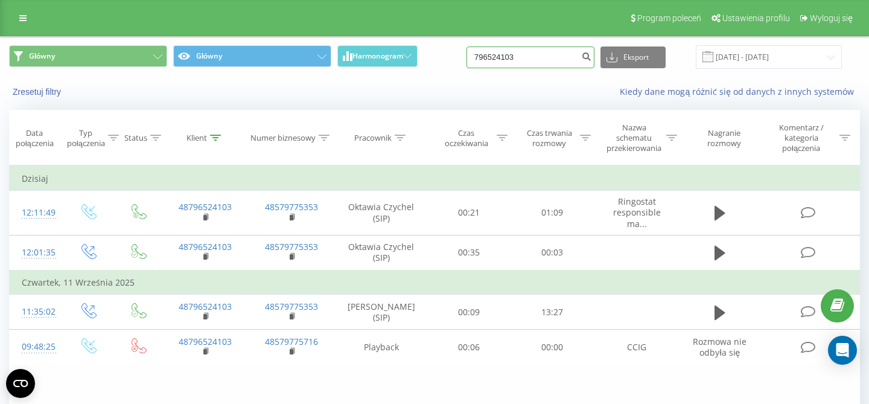
drag, startPoint x: 555, startPoint y: 56, endPoint x: 420, endPoint y: 51, distance: 134.7
click at [467, 51] on input "796524103" at bounding box center [531, 57] width 128 height 22
click at [25, 91] on button "Zresetuj filtry" at bounding box center [38, 91] width 58 height 11
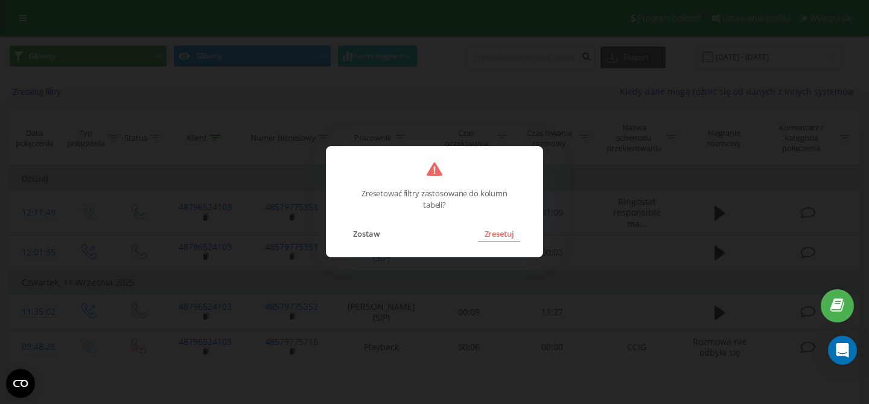
click at [494, 237] on button "Zresetuj" at bounding box center [499, 234] width 42 height 16
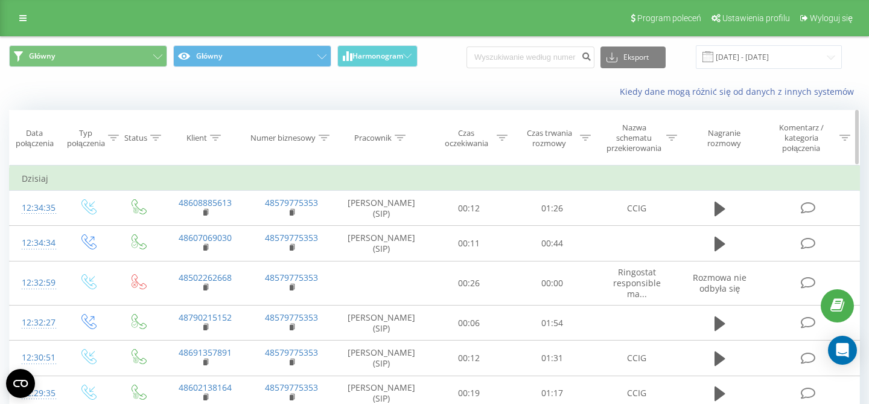
click at [402, 138] on icon at bounding box center [400, 138] width 11 height 6
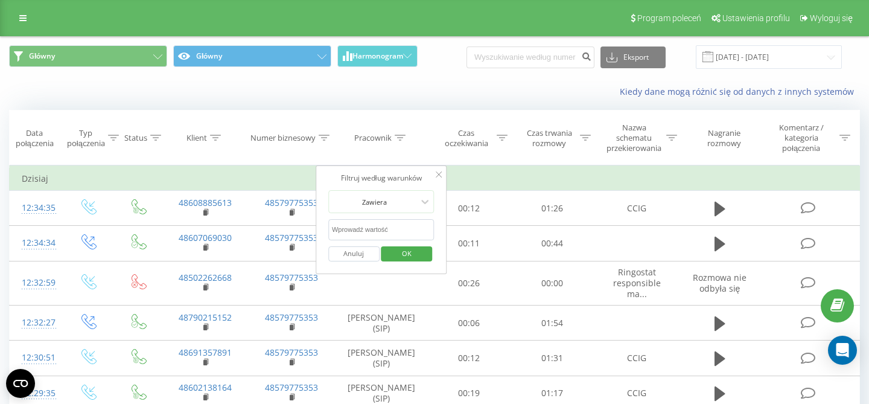
click at [387, 231] on input "text" at bounding box center [381, 229] width 106 height 21
type input "Oktawia"
click at [405, 254] on span "OK" at bounding box center [407, 253] width 34 height 19
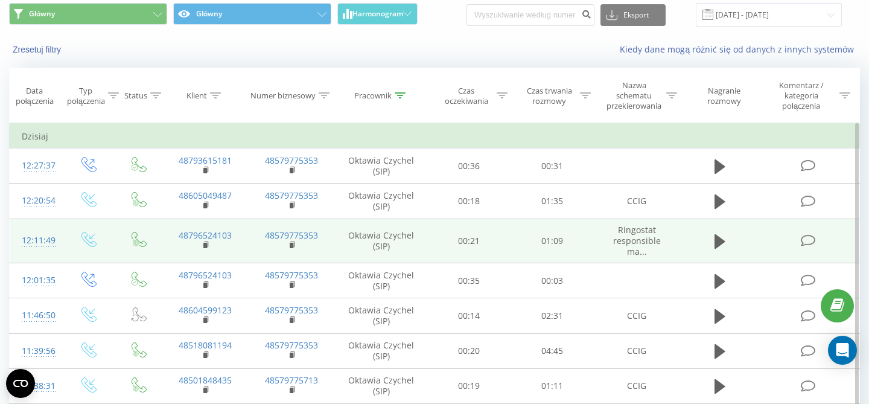
scroll to position [60, 0]
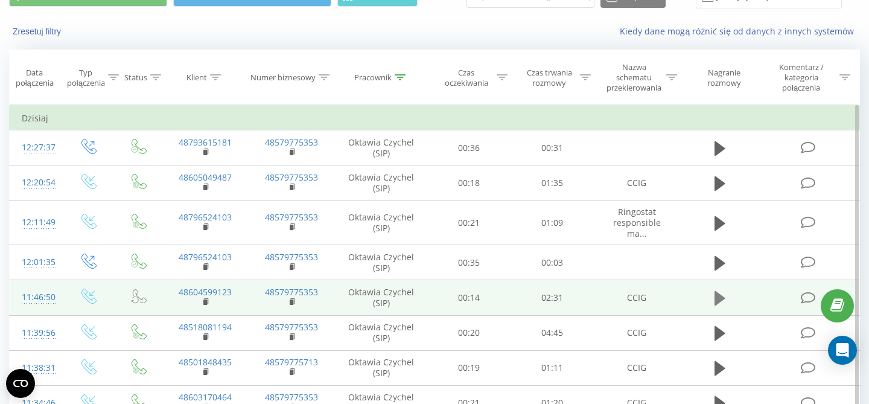
click at [717, 299] on icon at bounding box center [720, 298] width 11 height 14
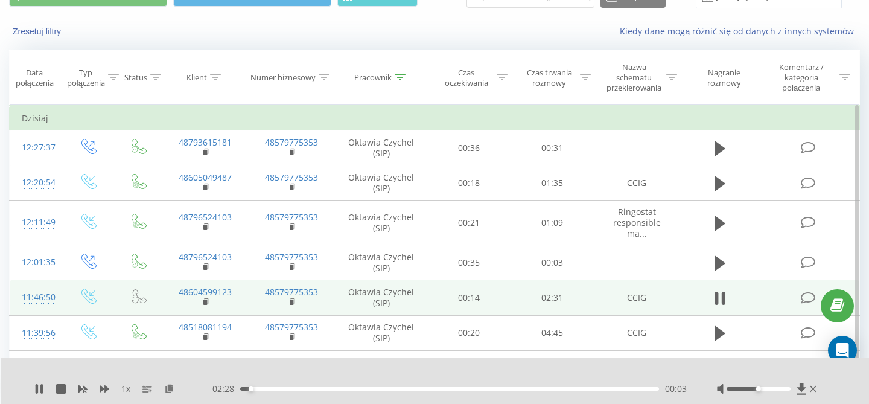
click at [270, 390] on div "00:03" at bounding box center [449, 389] width 419 height 4
click at [107, 388] on icon at bounding box center [105, 388] width 10 height 7
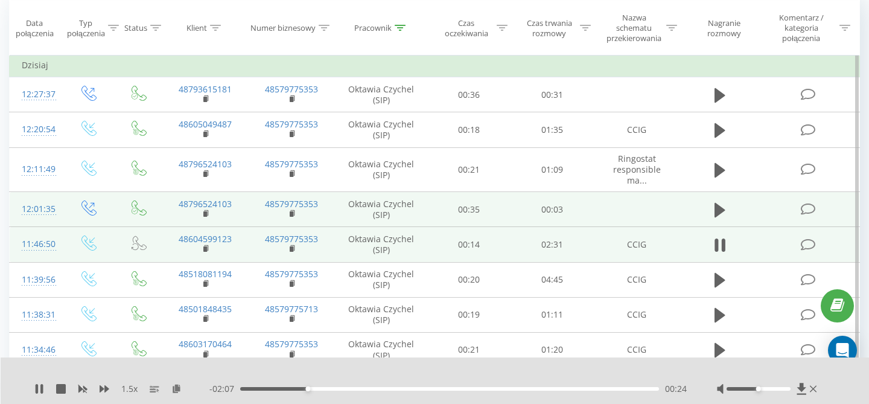
scroll to position [121, 0]
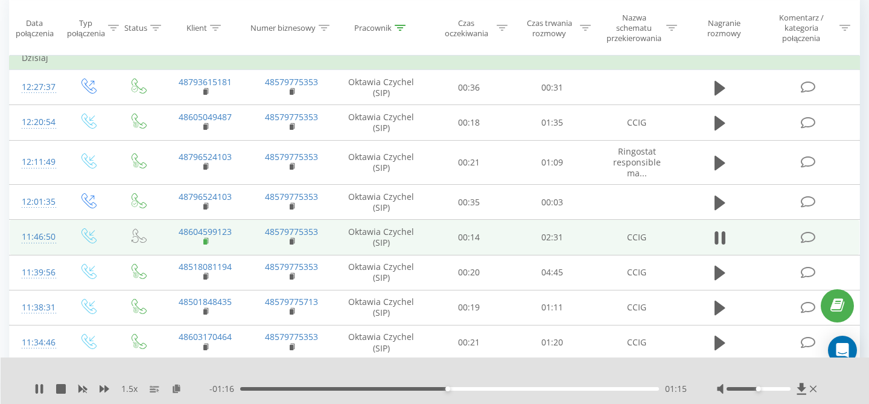
click at [206, 244] on rect at bounding box center [205, 241] width 4 height 5
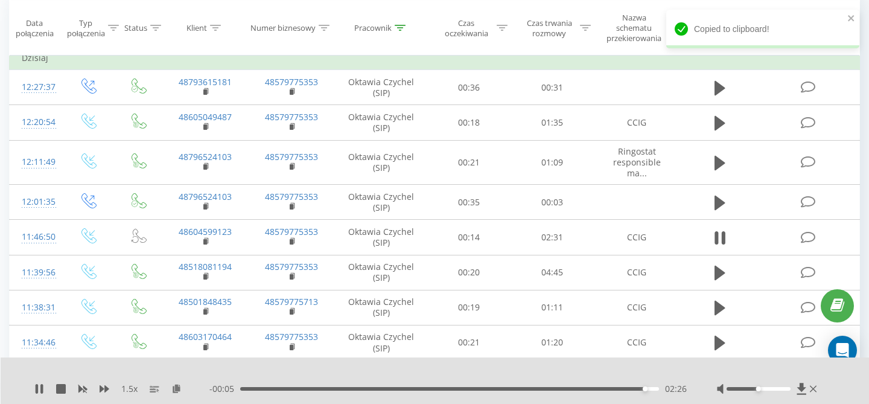
click at [41, 382] on div "1.5 x - 00:05 02:26 02:26" at bounding box center [435, 380] width 869 height 46
click at [39, 391] on icon at bounding box center [39, 389] width 10 height 10
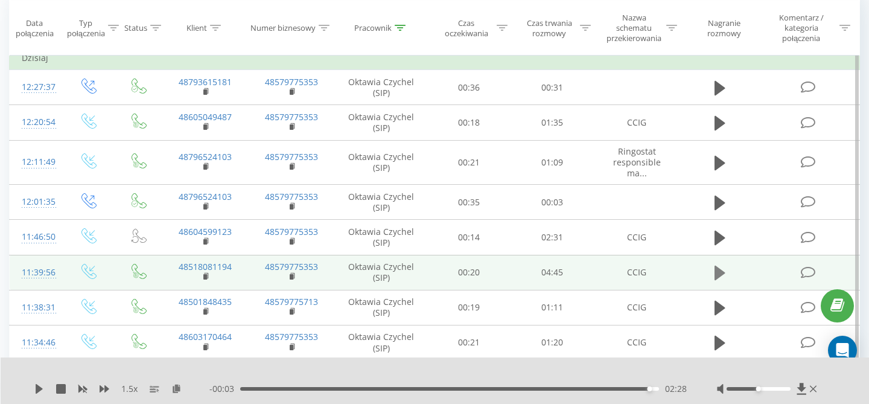
click at [715, 272] on icon at bounding box center [720, 272] width 11 height 17
click at [206, 277] on rect at bounding box center [205, 276] width 4 height 5
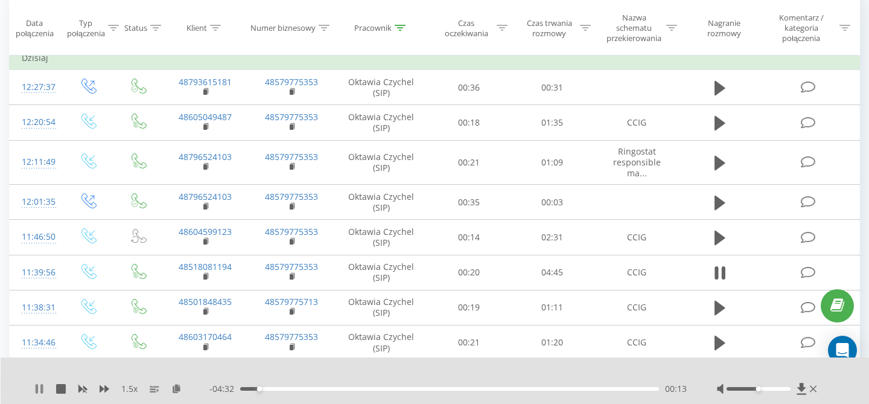
click at [39, 387] on icon at bounding box center [39, 389] width 10 height 10
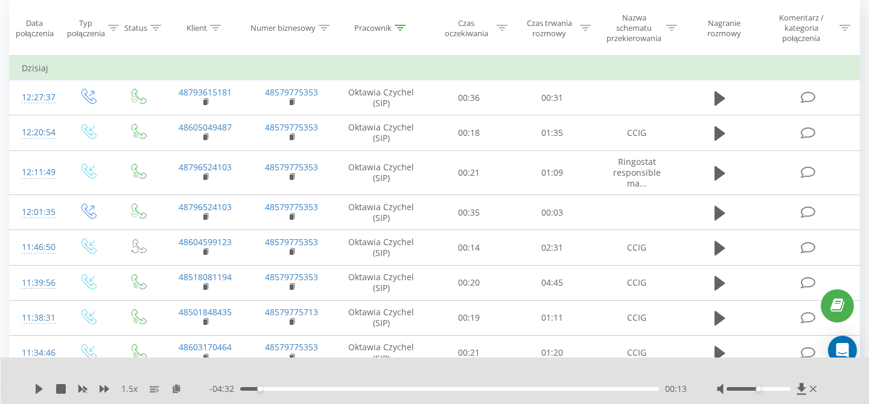
scroll to position [0, 0]
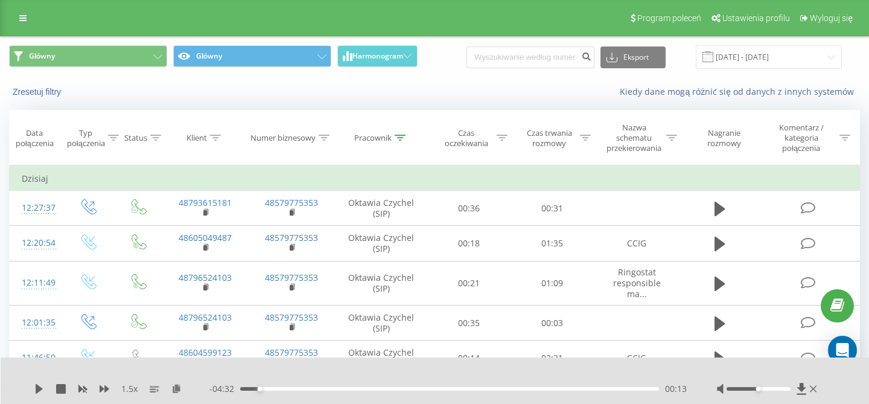
click at [39, 92] on button "Zresetuj filtry" at bounding box center [38, 91] width 58 height 11
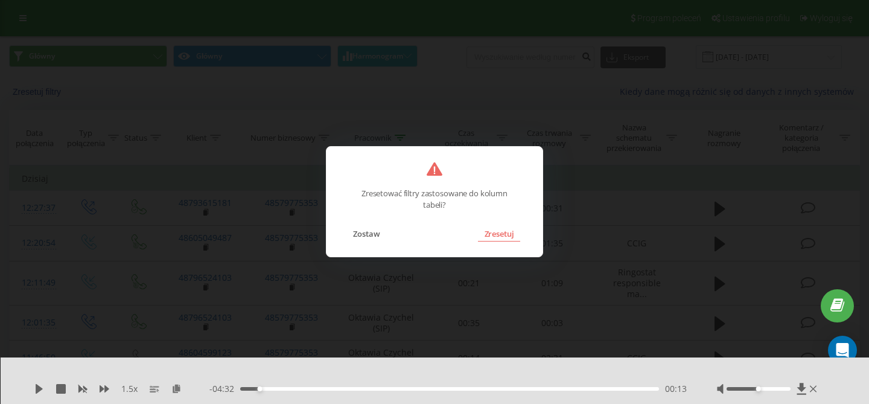
click at [497, 235] on button "Zresetuj" at bounding box center [499, 234] width 42 height 16
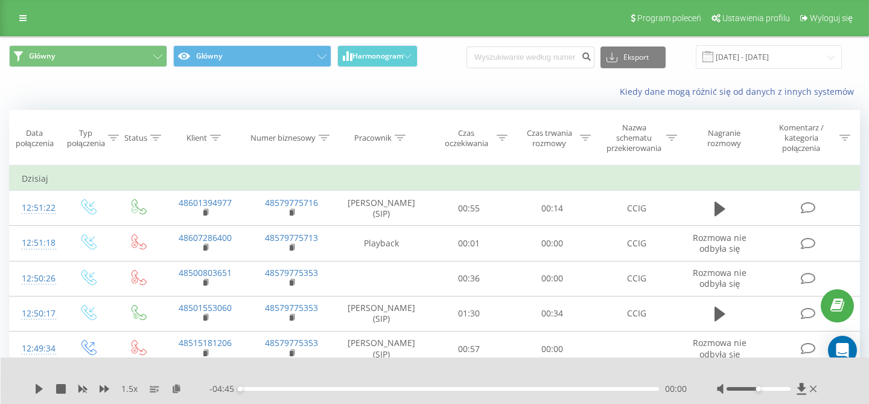
click at [552, 54] on input at bounding box center [531, 57] width 128 height 22
type input "696 442 643"
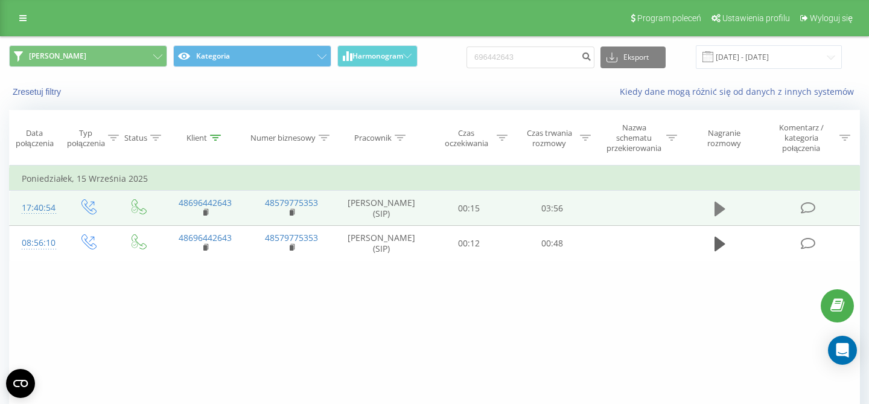
click at [721, 216] on icon at bounding box center [720, 209] width 11 height 14
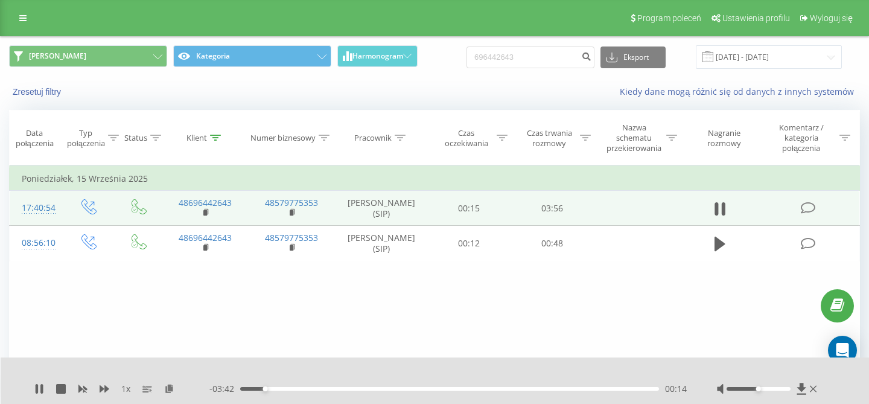
click at [318, 389] on div "00:14" at bounding box center [449, 389] width 419 height 4
click at [394, 389] on div "00:44" at bounding box center [449, 389] width 419 height 4
click at [432, 390] on div "01:48" at bounding box center [449, 389] width 419 height 4
click at [462, 389] on div "01:48" at bounding box center [449, 389] width 419 height 4
click at [496, 389] on div "02:17" at bounding box center [449, 389] width 419 height 4
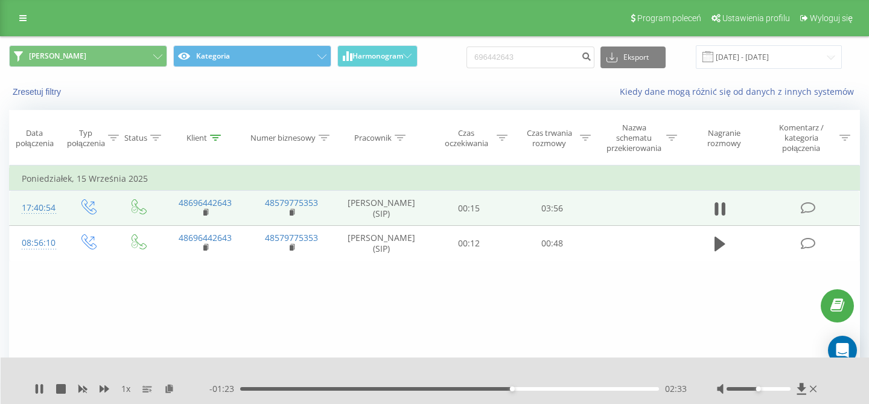
click at [521, 389] on div "02:33" at bounding box center [449, 389] width 419 height 4
click at [563, 389] on div "02:51" at bounding box center [449, 389] width 419 height 4
click at [578, 389] on div "03:03" at bounding box center [449, 389] width 419 height 4
click at [569, 389] on div "03:11" at bounding box center [449, 389] width 419 height 4
click at [40, 388] on icon at bounding box center [39, 389] width 10 height 10
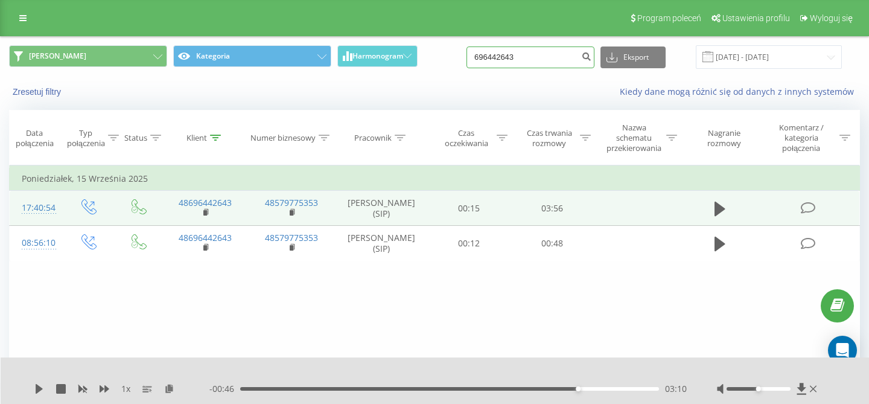
drag, startPoint x: 550, startPoint y: 61, endPoint x: 417, endPoint y: 60, distance: 133.4
click at [467, 60] on input "696442643" at bounding box center [531, 57] width 128 height 22
paste input "513 089 630"
type input "513 089 630"
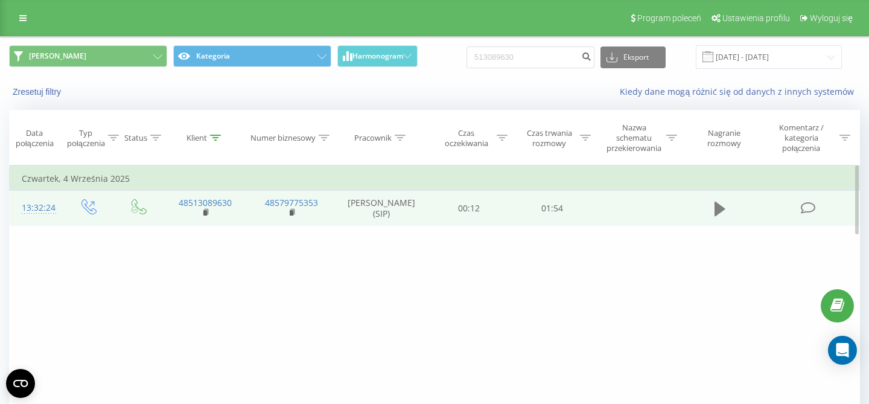
click at [712, 216] on button at bounding box center [720, 209] width 18 height 18
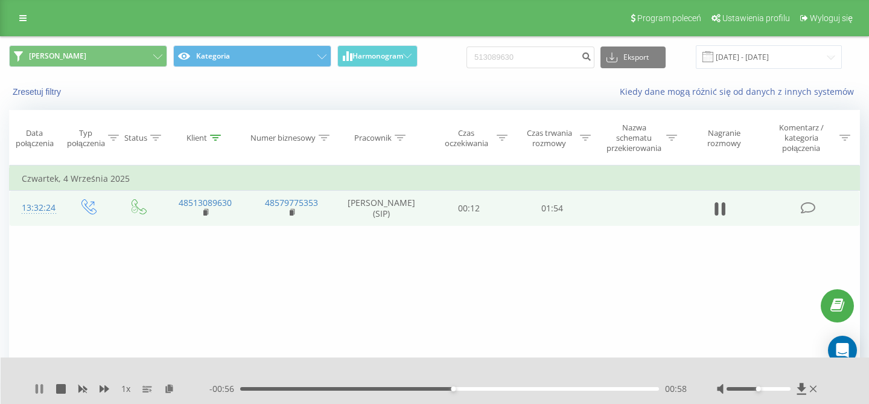
click at [39, 387] on icon at bounding box center [39, 389] width 10 height 10
click at [40, 387] on icon at bounding box center [39, 389] width 7 height 10
click at [497, 389] on div "01:10" at bounding box center [449, 389] width 419 height 4
click at [514, 389] on div "01:11" at bounding box center [449, 389] width 419 height 4
click at [535, 389] on div "01:21" at bounding box center [449, 389] width 419 height 4
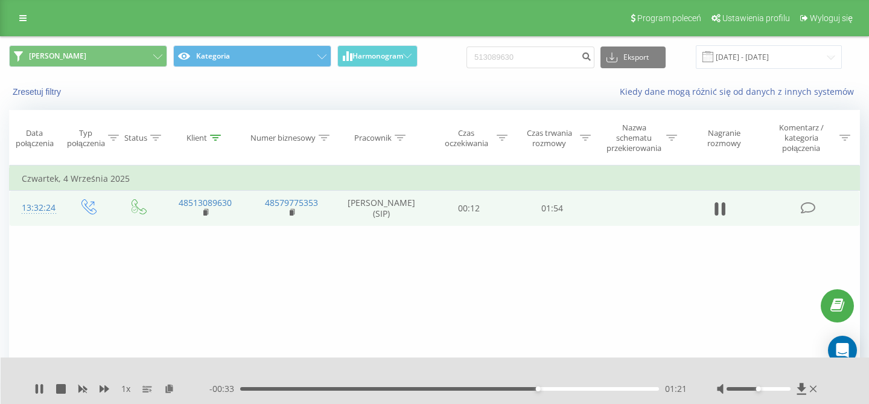
click at [552, 389] on div "01:21" at bounding box center [449, 389] width 419 height 4
click at [573, 387] on div "01:31" at bounding box center [449, 389] width 419 height 4
click at [601, 389] on div "01:39" at bounding box center [449, 389] width 419 height 4
click at [649, 389] on div "01:49" at bounding box center [449, 389] width 419 height 4
click at [36, 387] on icon at bounding box center [37, 389] width 2 height 10
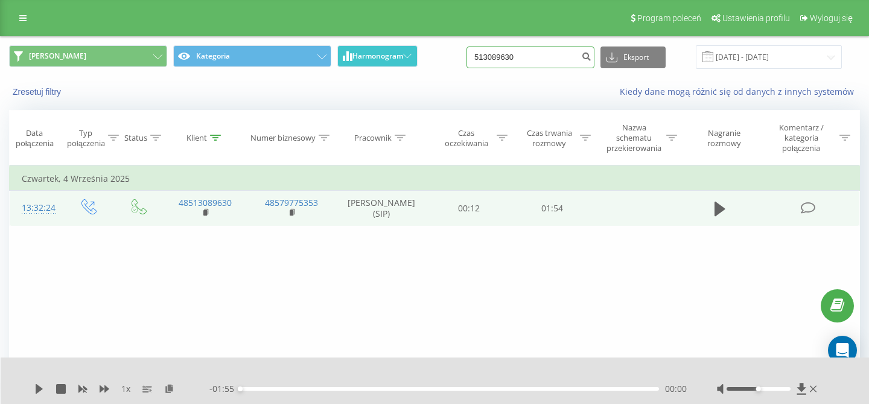
drag, startPoint x: 541, startPoint y: 57, endPoint x: 412, endPoint y: 59, distance: 129.8
click at [467, 57] on input "513089630" at bounding box center [531, 57] width 128 height 22
paste input "608 335 537"
type input "608 335 537"
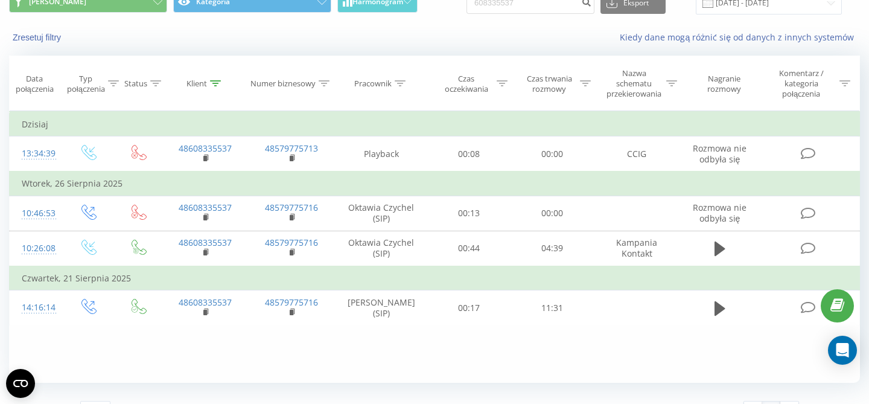
scroll to position [53, 0]
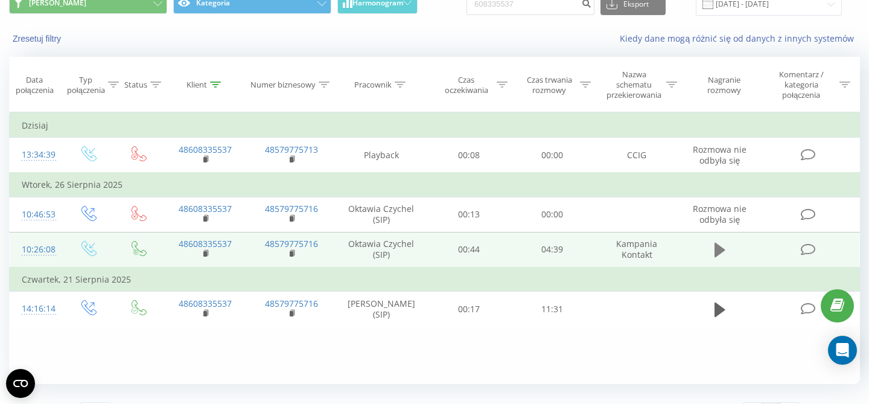
click at [721, 244] on icon at bounding box center [720, 249] width 11 height 17
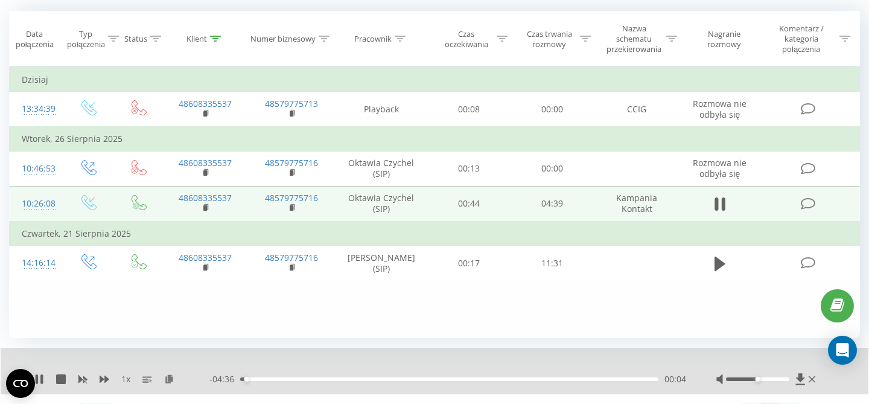
scroll to position [127, 0]
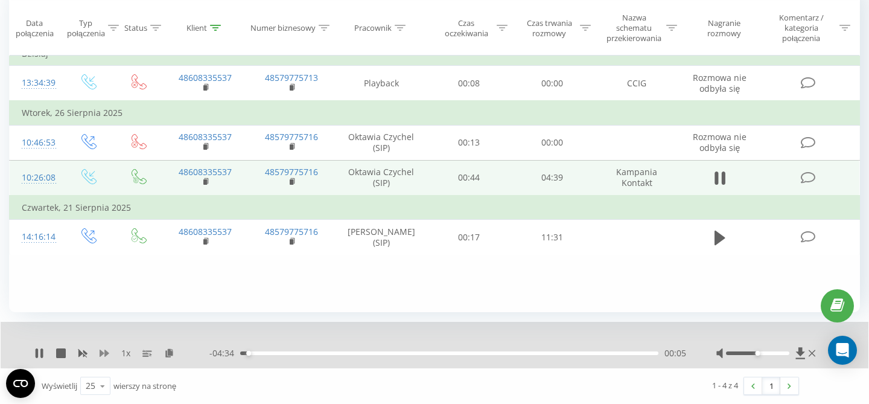
click at [109, 351] on icon at bounding box center [105, 353] width 10 height 10
click at [44, 353] on icon at bounding box center [39, 353] width 10 height 10
click at [39, 352] on icon at bounding box center [39, 353] width 7 height 10
click at [330, 351] on div "- 04:13 00:26 00:26" at bounding box center [447, 353] width 477 height 12
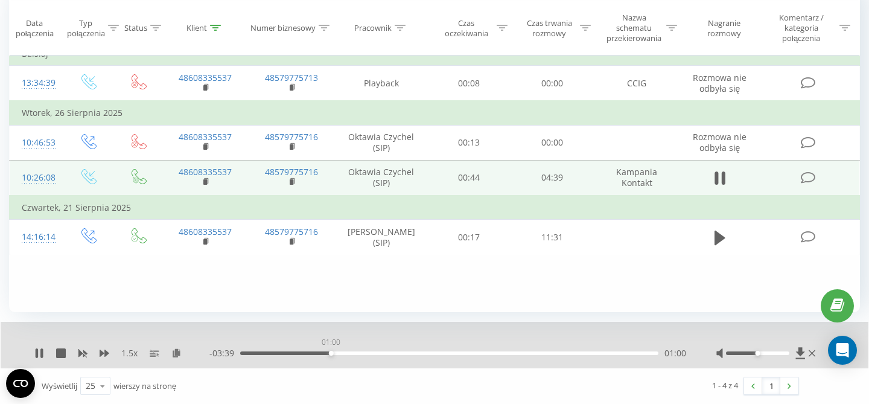
click at [331, 351] on div "01:00" at bounding box center [449, 353] width 418 height 4
click at [410, 353] on div "01:54" at bounding box center [449, 353] width 418 height 4
click at [499, 353] on div "02:53" at bounding box center [449, 353] width 418 height 4
click at [591, 354] on div "03:54" at bounding box center [449, 353] width 418 height 4
click at [616, 354] on div "04:11" at bounding box center [449, 353] width 418 height 4
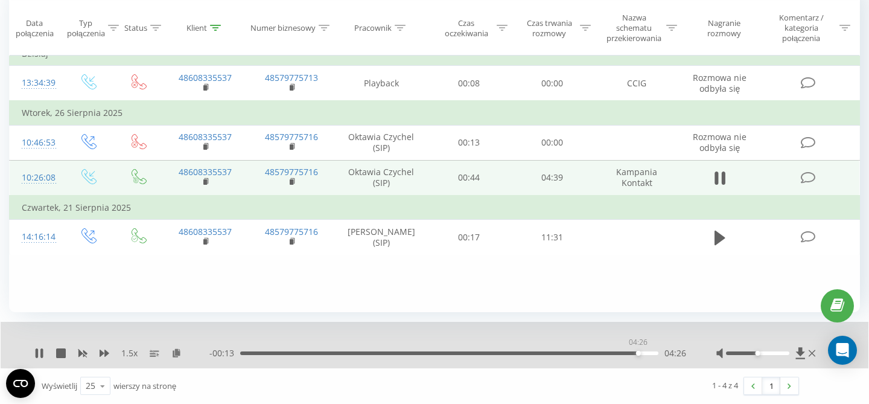
click at [638, 354] on div "04:26" at bounding box center [449, 353] width 418 height 4
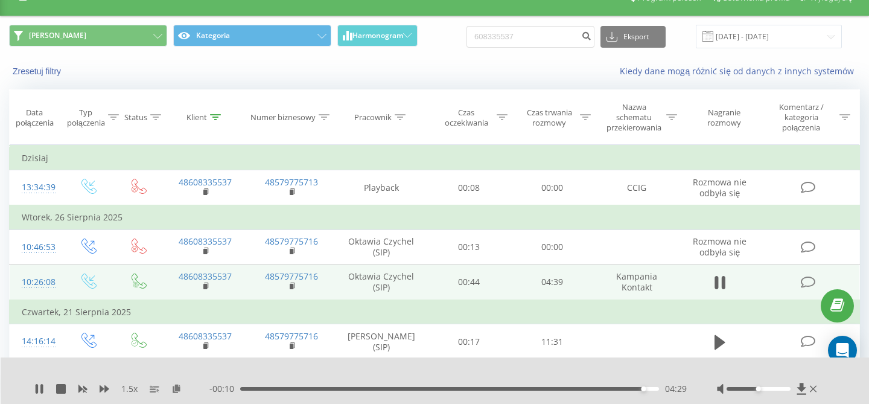
scroll to position [34, 0]
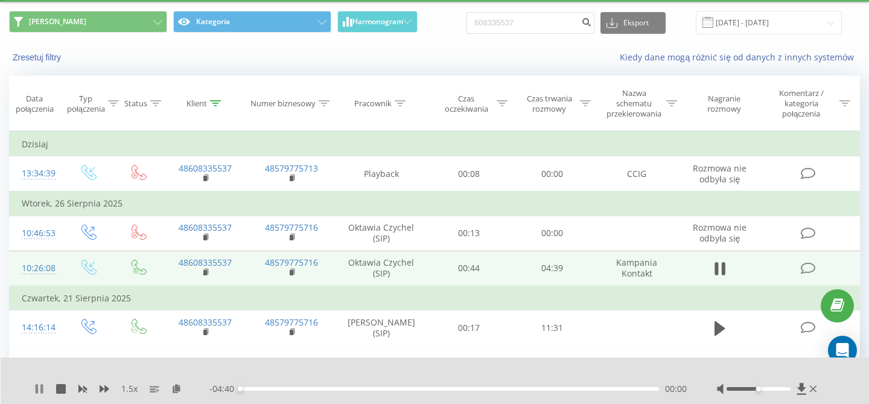
click at [40, 386] on icon at bounding box center [39, 389] width 10 height 10
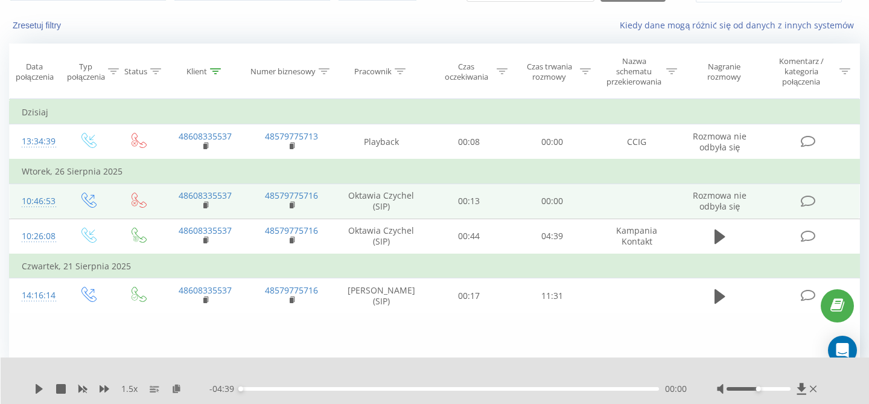
scroll to position [0, 0]
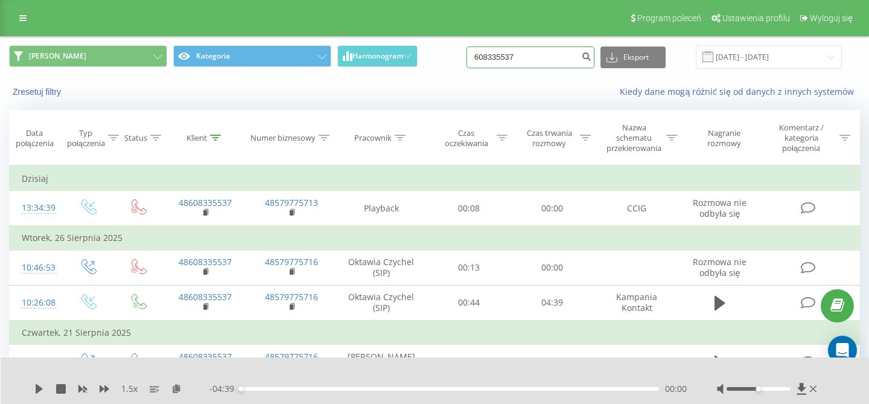
drag, startPoint x: 546, startPoint y: 64, endPoint x: 422, endPoint y: 60, distance: 123.8
click at [467, 59] on input "608335537" at bounding box center [531, 57] width 128 height 22
paste input "508040709"
type input "508040709"
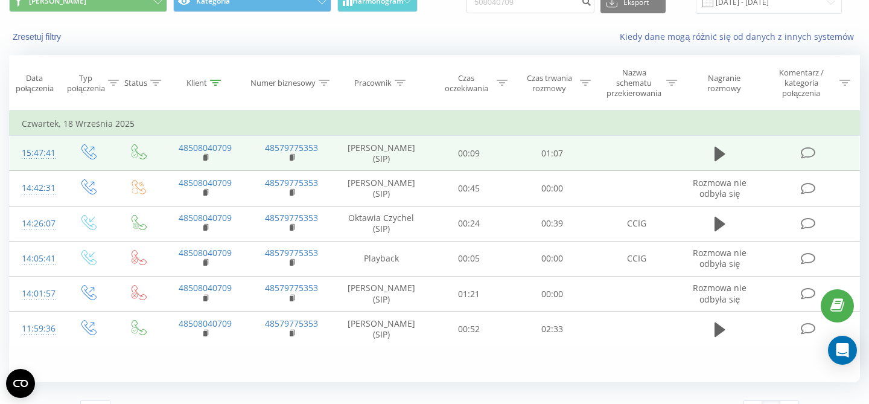
scroll to position [87, 0]
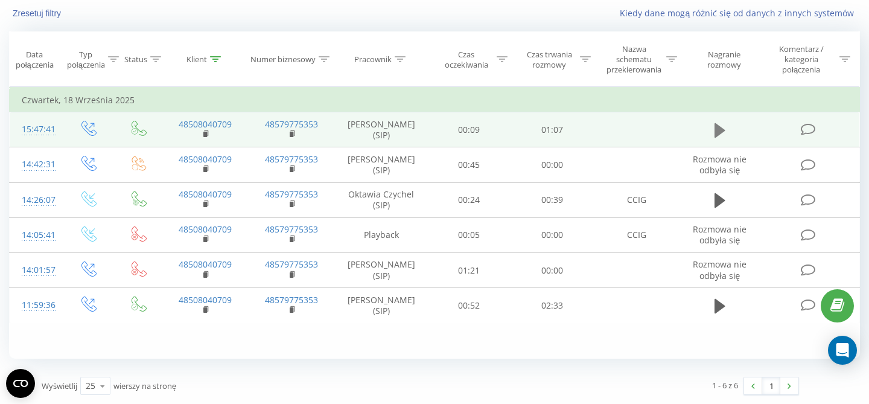
click at [721, 129] on icon at bounding box center [720, 130] width 11 height 14
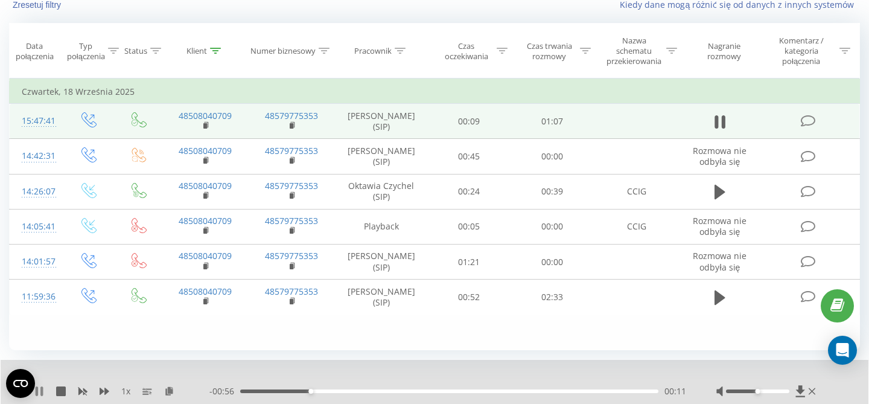
click at [42, 393] on icon at bounding box center [41, 391] width 2 height 10
click at [43, 391] on icon at bounding box center [39, 391] width 10 height 10
click at [370, 393] on div "00:14" at bounding box center [449, 391] width 418 height 4
click at [473, 393] on div "00:38" at bounding box center [449, 391] width 418 height 4
click at [527, 393] on div "00:40" at bounding box center [449, 391] width 418 height 4
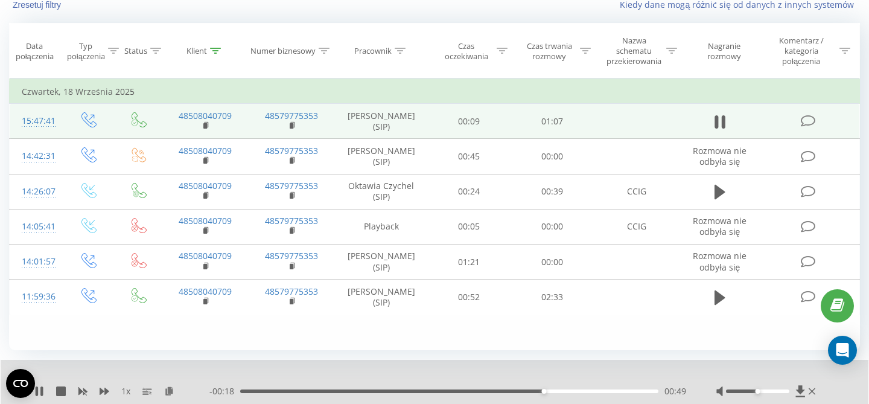
click at [581, 393] on div "00:49" at bounding box center [449, 391] width 418 height 4
click at [622, 393] on div "00:57" at bounding box center [449, 391] width 418 height 4
click at [42, 395] on icon at bounding box center [41, 391] width 2 height 10
